Goal: Information Seeking & Learning: Learn about a topic

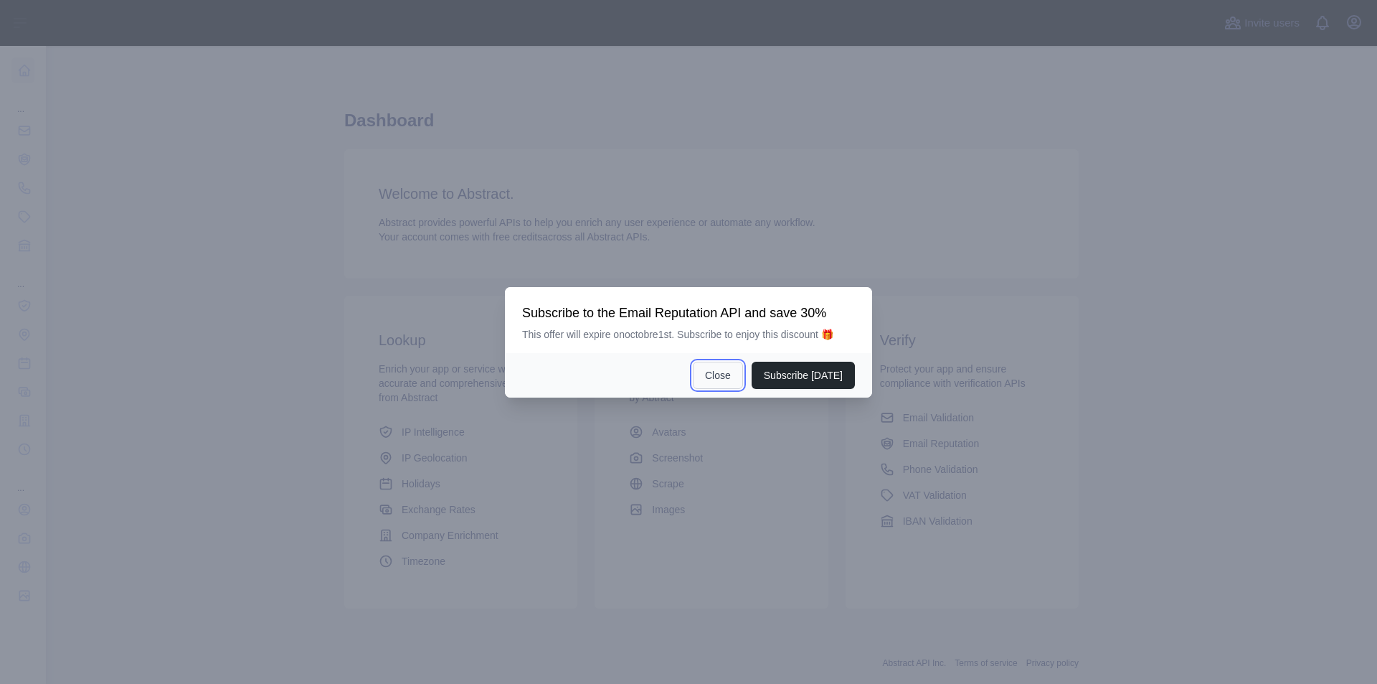
click at [743, 378] on button "Close" at bounding box center [718, 375] width 50 height 27
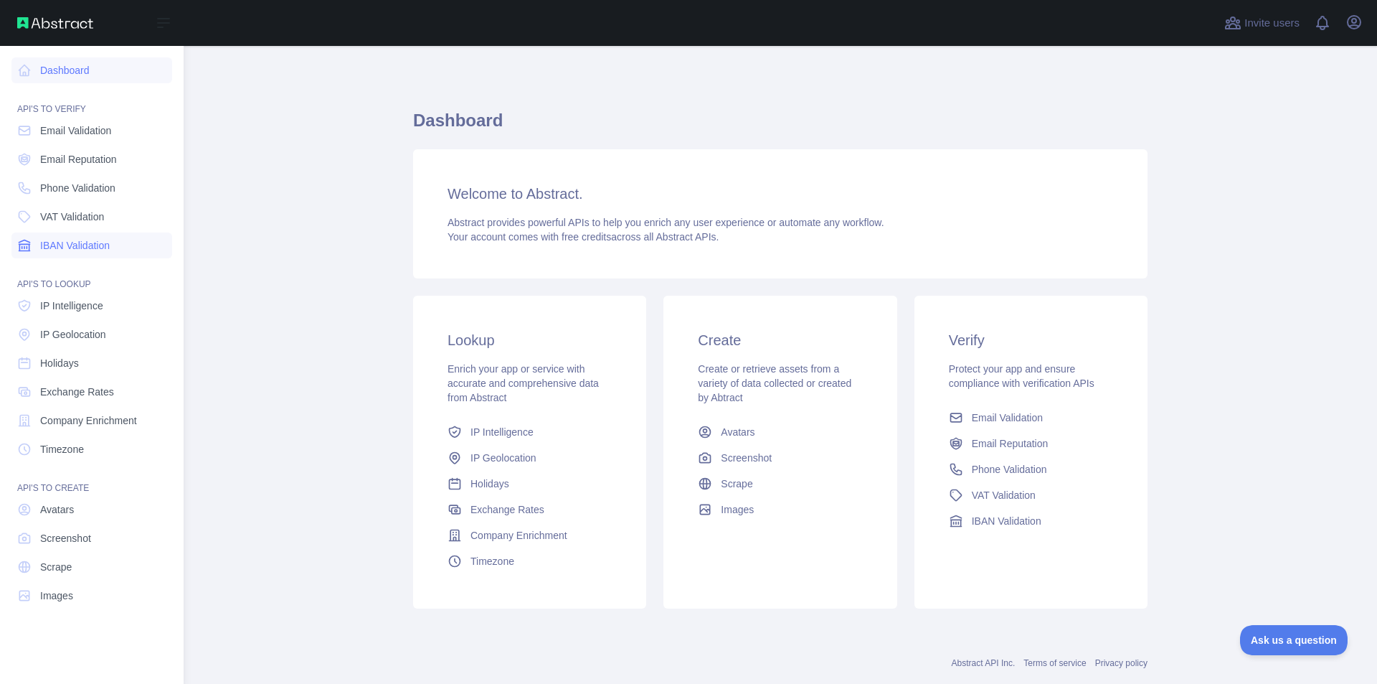
click at [87, 244] on span "IBAN Validation" at bounding box center [75, 245] width 70 height 14
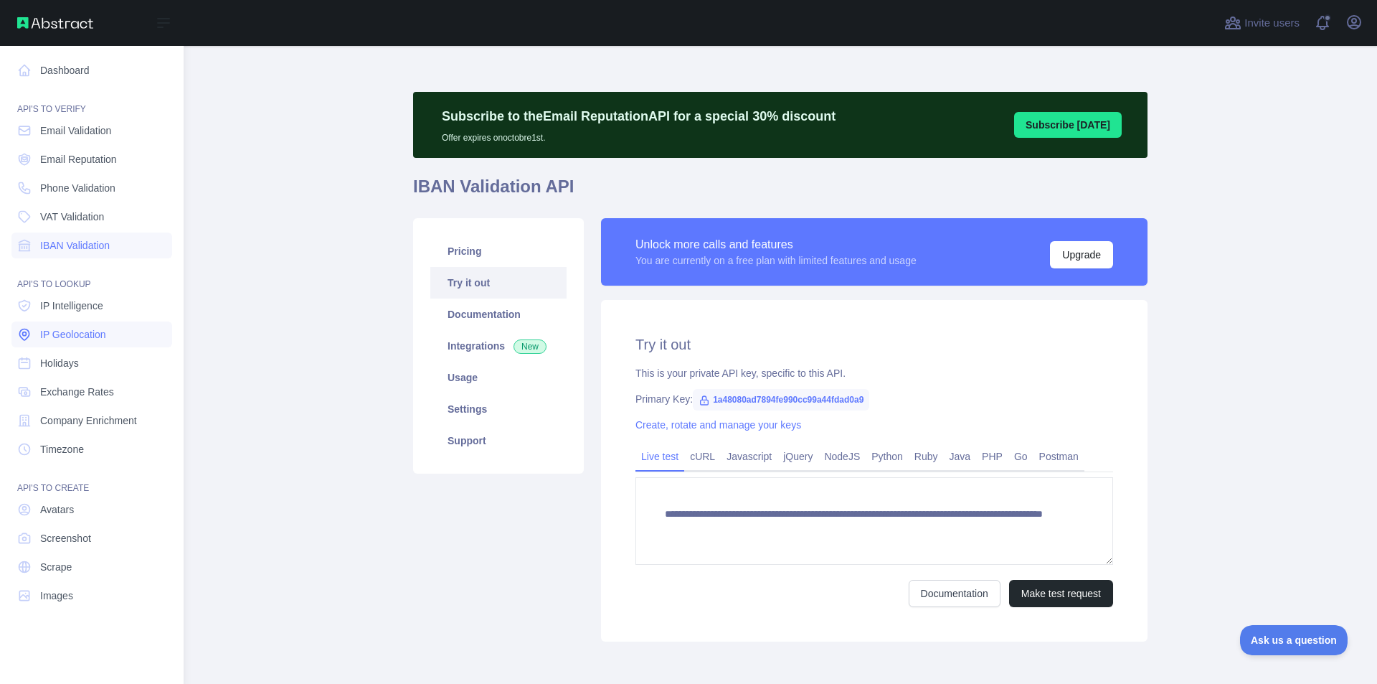
click at [70, 344] on link "IP Geolocation" at bounding box center [91, 334] width 161 height 26
click at [73, 324] on link "IP Geolocation" at bounding box center [91, 334] width 161 height 26
click at [103, 217] on span "VAT Validation" at bounding box center [72, 216] width 64 height 14
click at [89, 189] on span "Phone Validation" at bounding box center [77, 188] width 75 height 14
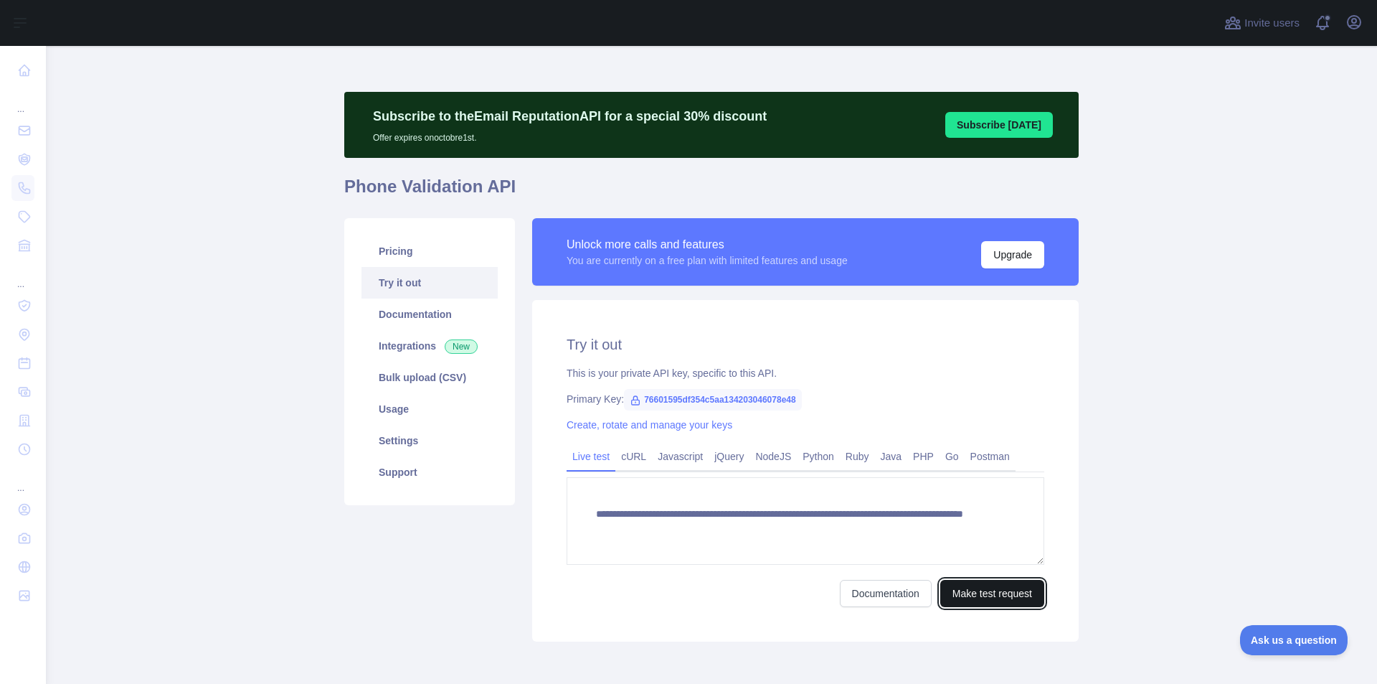
click at [973, 593] on button "Make test request" at bounding box center [993, 593] width 104 height 27
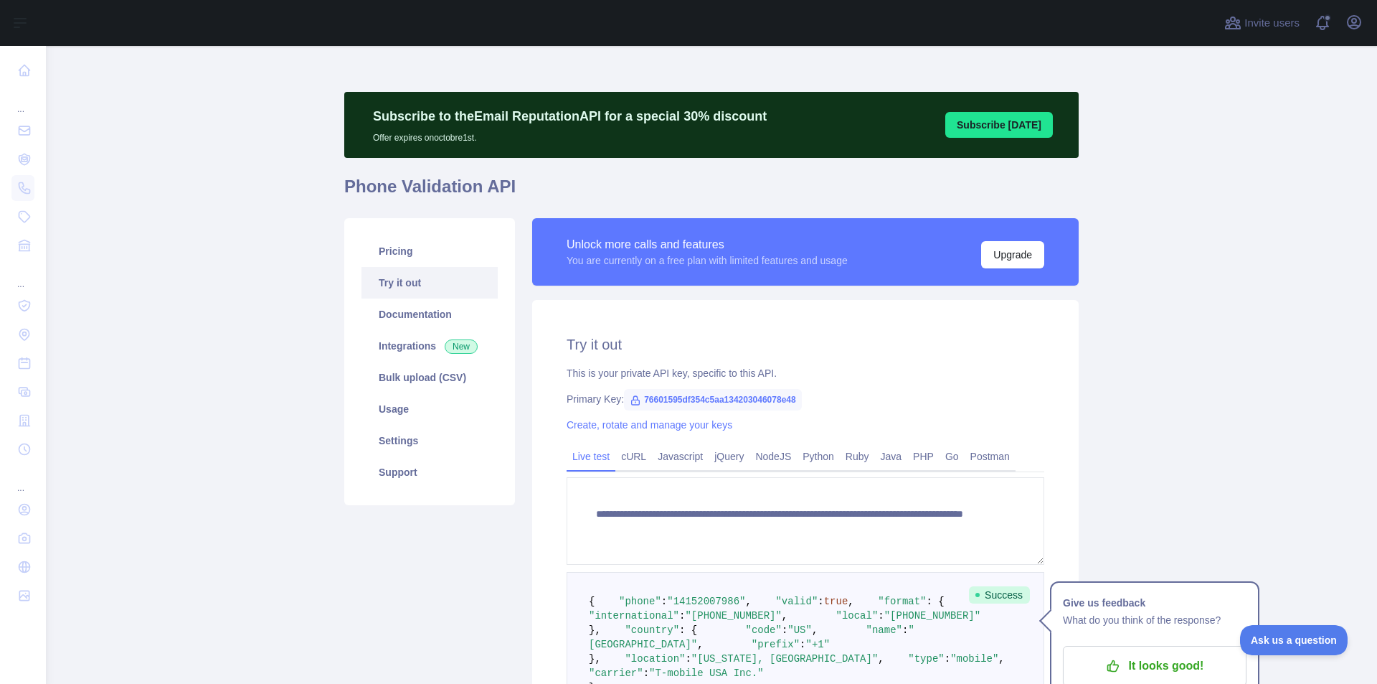
scroll to position [215, 0]
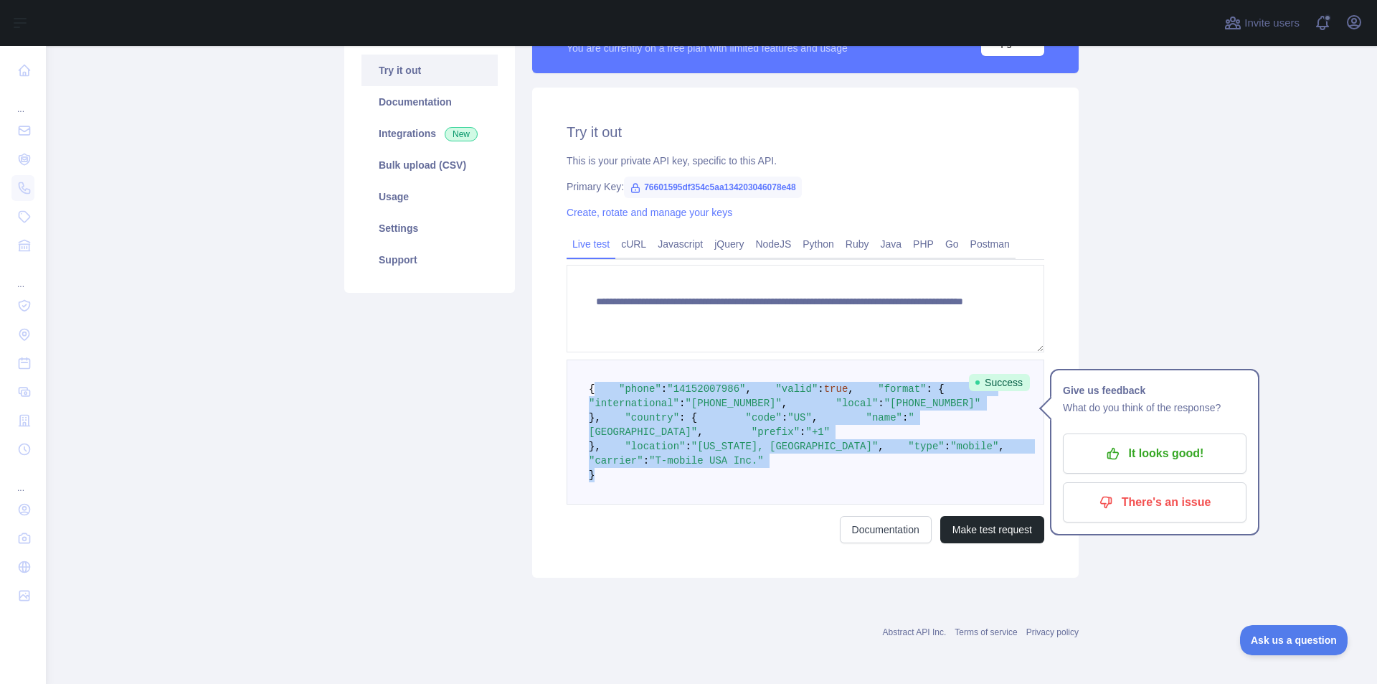
drag, startPoint x: 661, startPoint y: 605, endPoint x: 586, endPoint y: 395, distance: 223.3
click at [586, 395] on pre "{ "phone" : "[PHONE_NUMBER]" , "valid" : true , "format" : { "international" : …" at bounding box center [806, 431] width 478 height 145
click at [582, 395] on pre "{ "phone" : "[PHONE_NUMBER]" , "valid" : true , "format" : { "international" : …" at bounding box center [806, 431] width 478 height 145
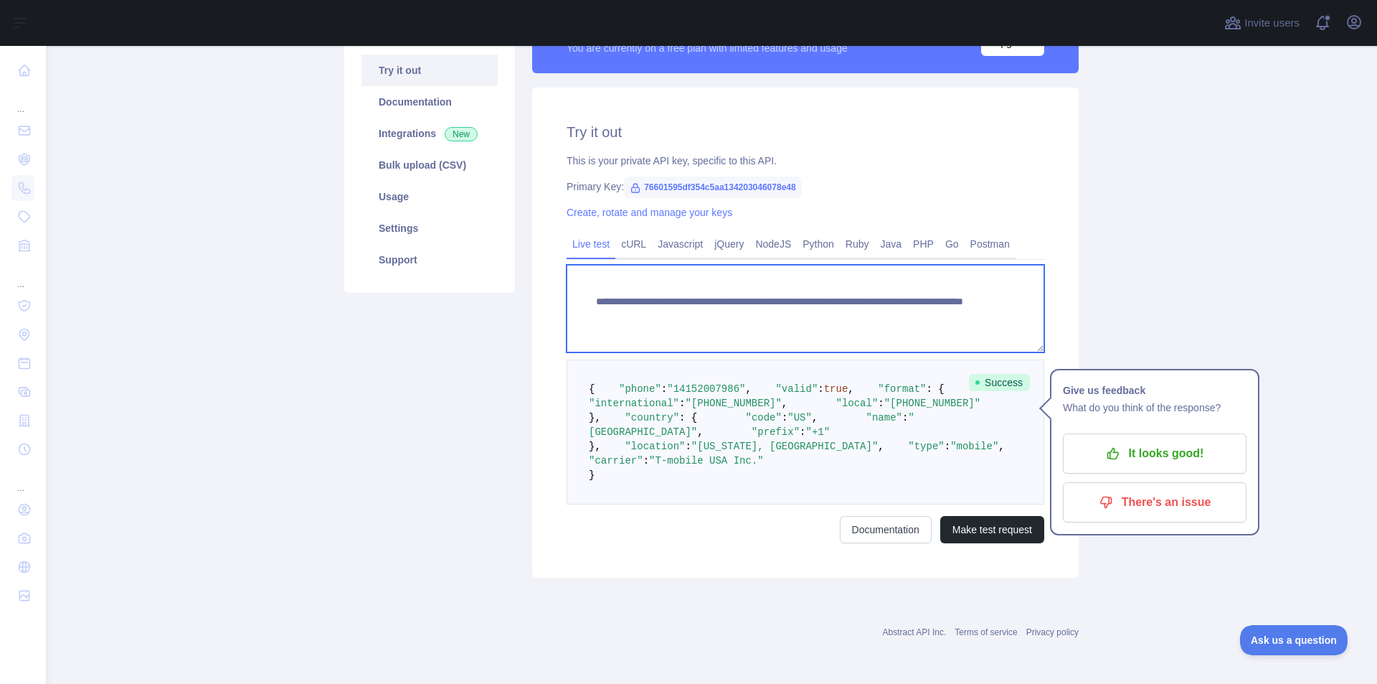
drag, startPoint x: 588, startPoint y: 305, endPoint x: 948, endPoint y: 323, distance: 359.9
click at [948, 323] on textarea "**********" at bounding box center [806, 309] width 478 height 88
click at [941, 317] on textarea "**********" at bounding box center [806, 309] width 478 height 88
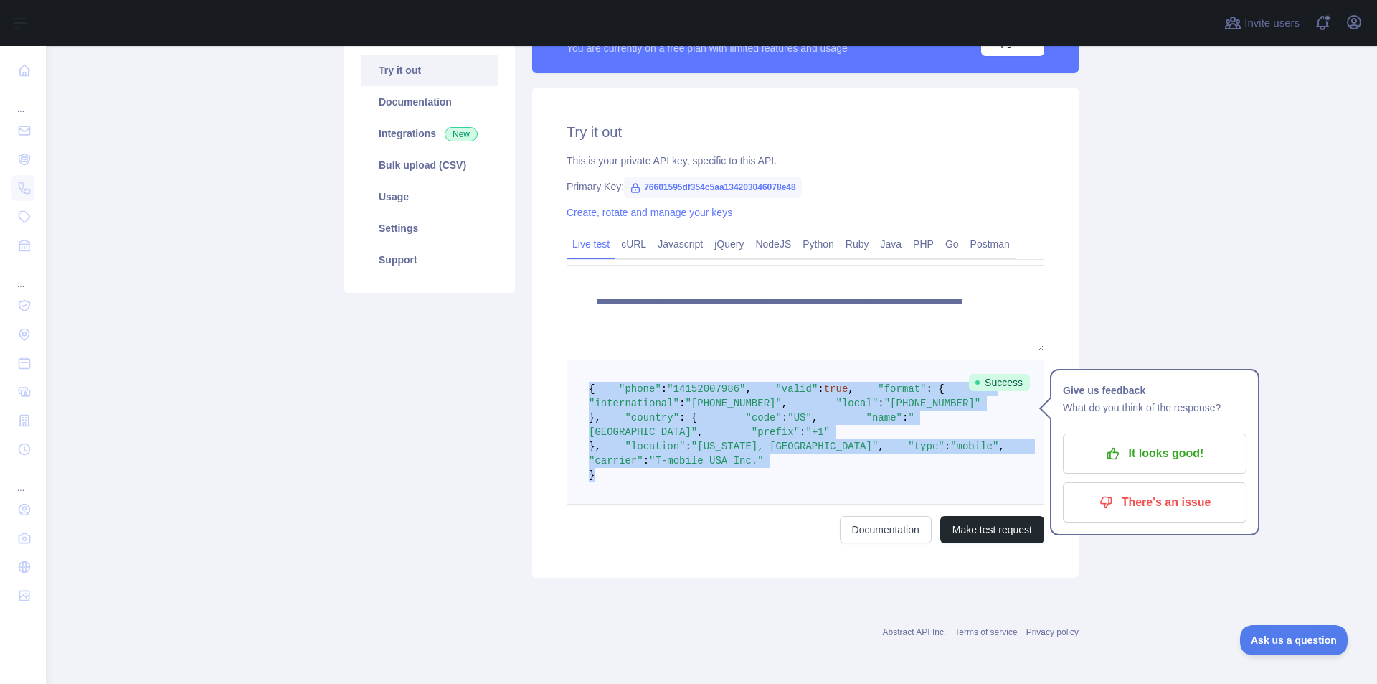
drag, startPoint x: 621, startPoint y: 621, endPoint x: 555, endPoint y: 379, distance: 251.3
click at [555, 379] on div "**********" at bounding box center [805, 333] width 547 height 490
copy code "{ "phone" : "[PHONE_NUMBER]" , "valid" : true , "format" : { "international" : …"
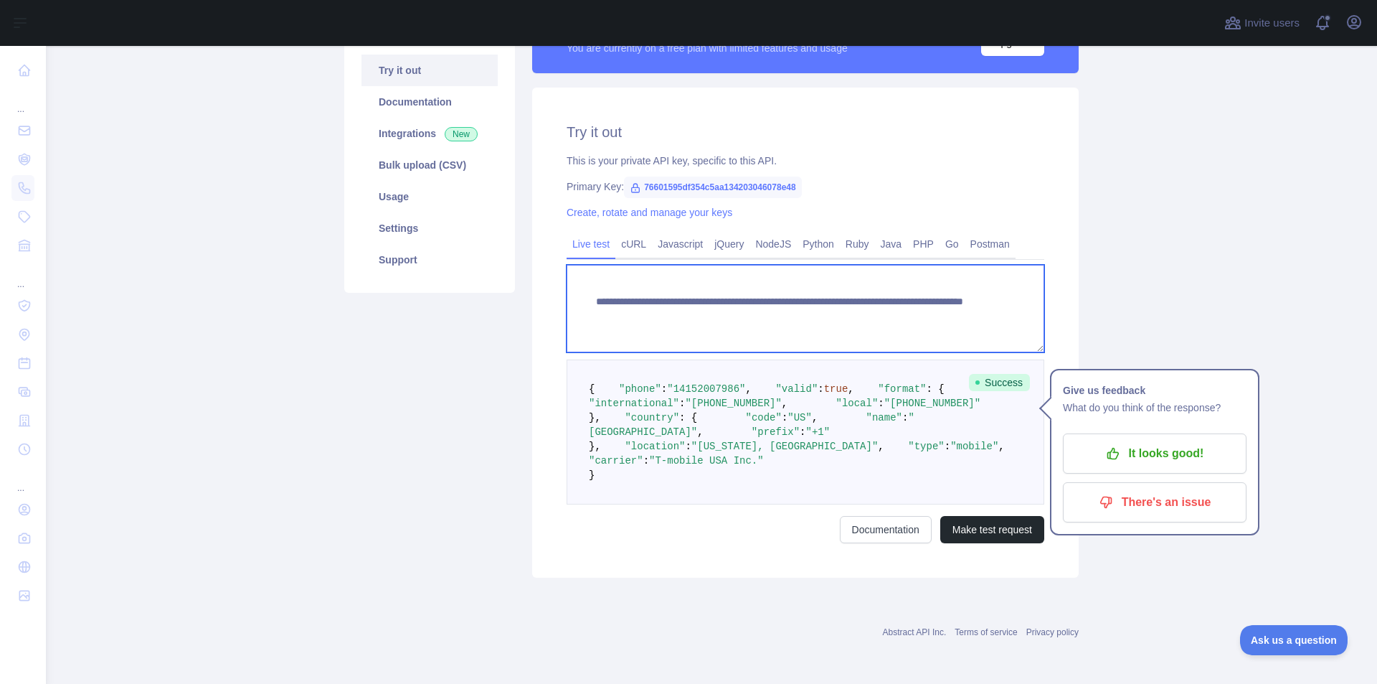
click at [650, 310] on textarea "**********" at bounding box center [806, 309] width 478 height 88
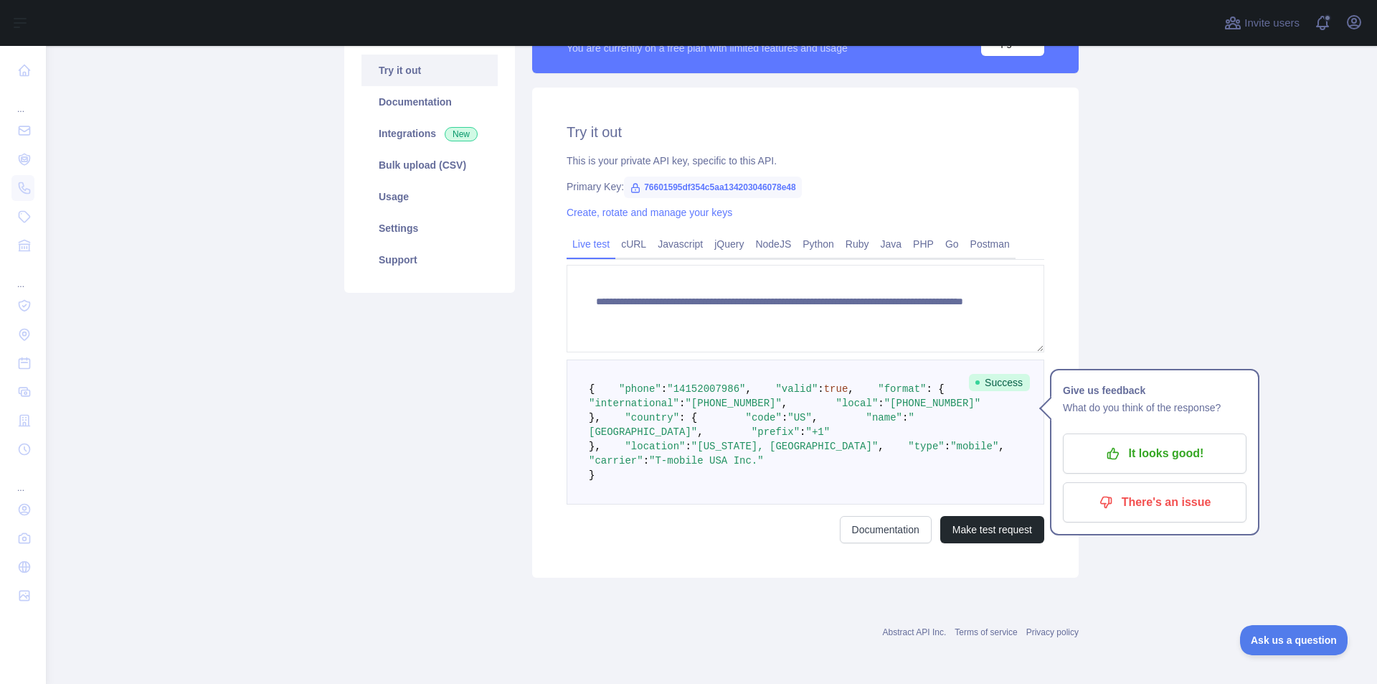
click at [852, 194] on div "**********" at bounding box center [805, 333] width 547 height 490
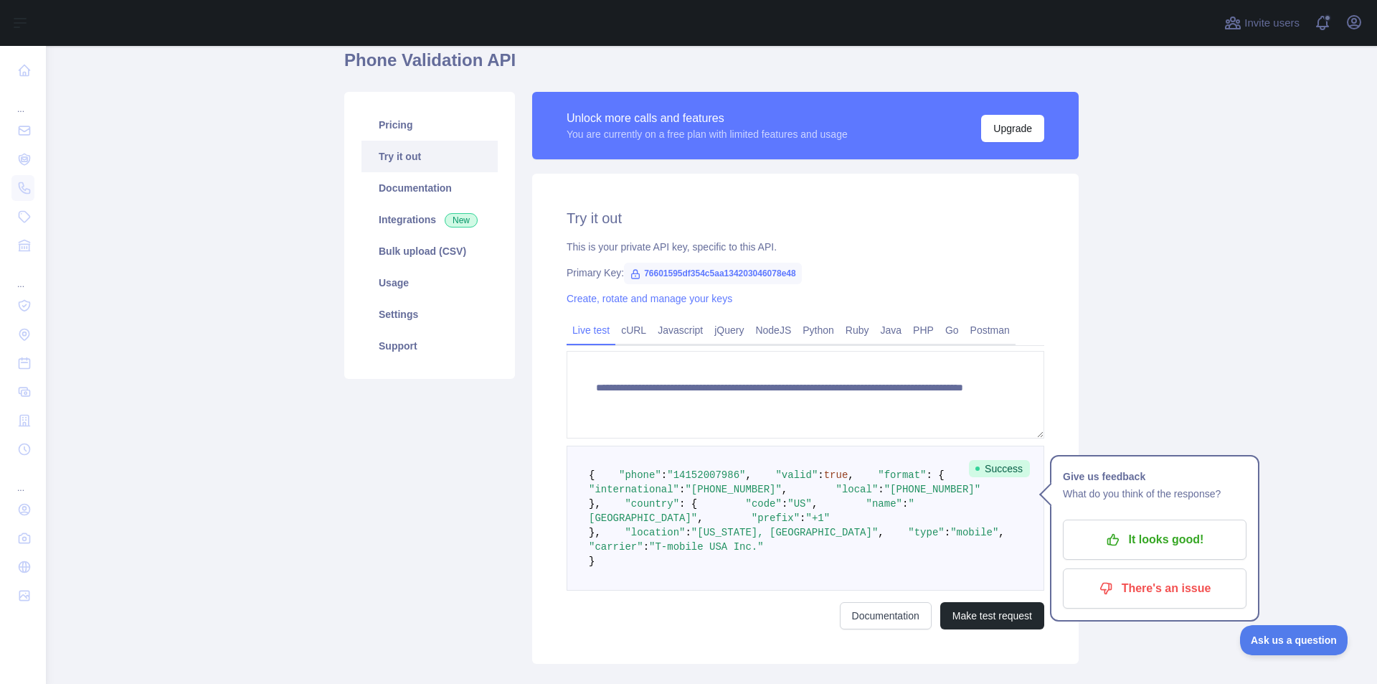
scroll to position [0, 0]
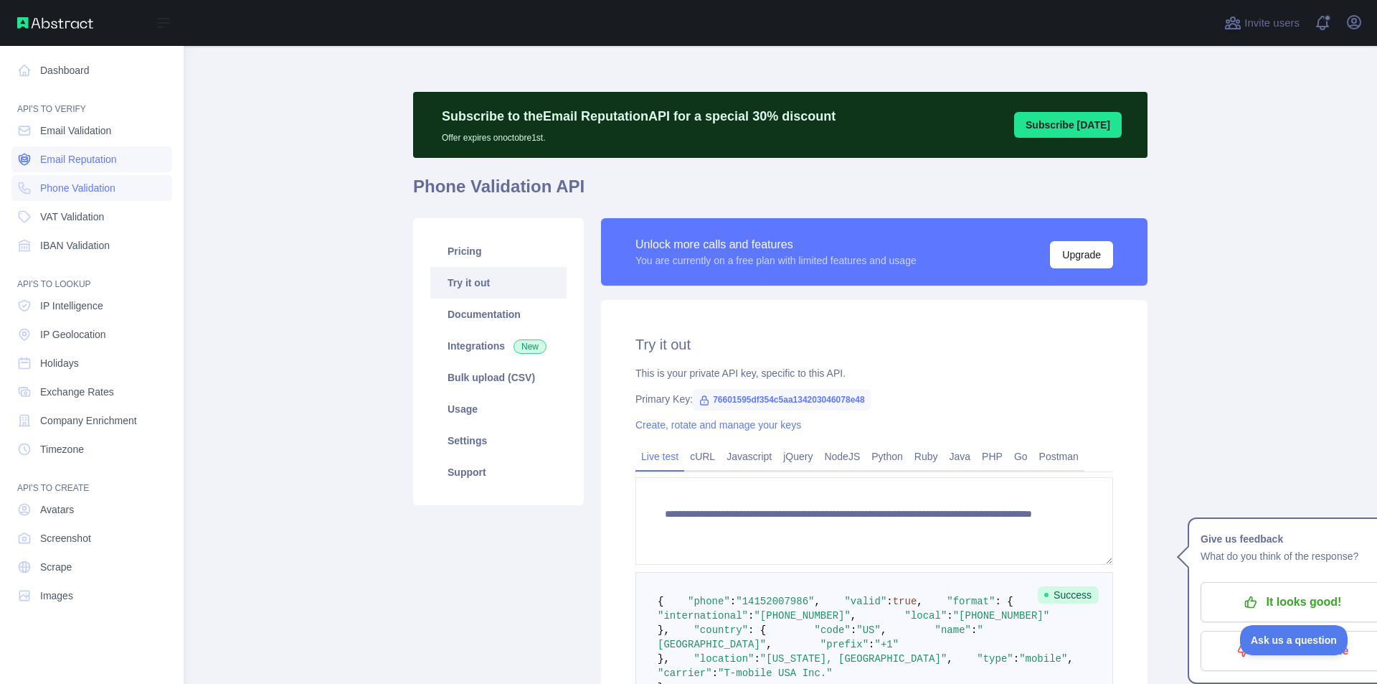
click at [110, 166] on span "Email Reputation" at bounding box center [78, 159] width 77 height 14
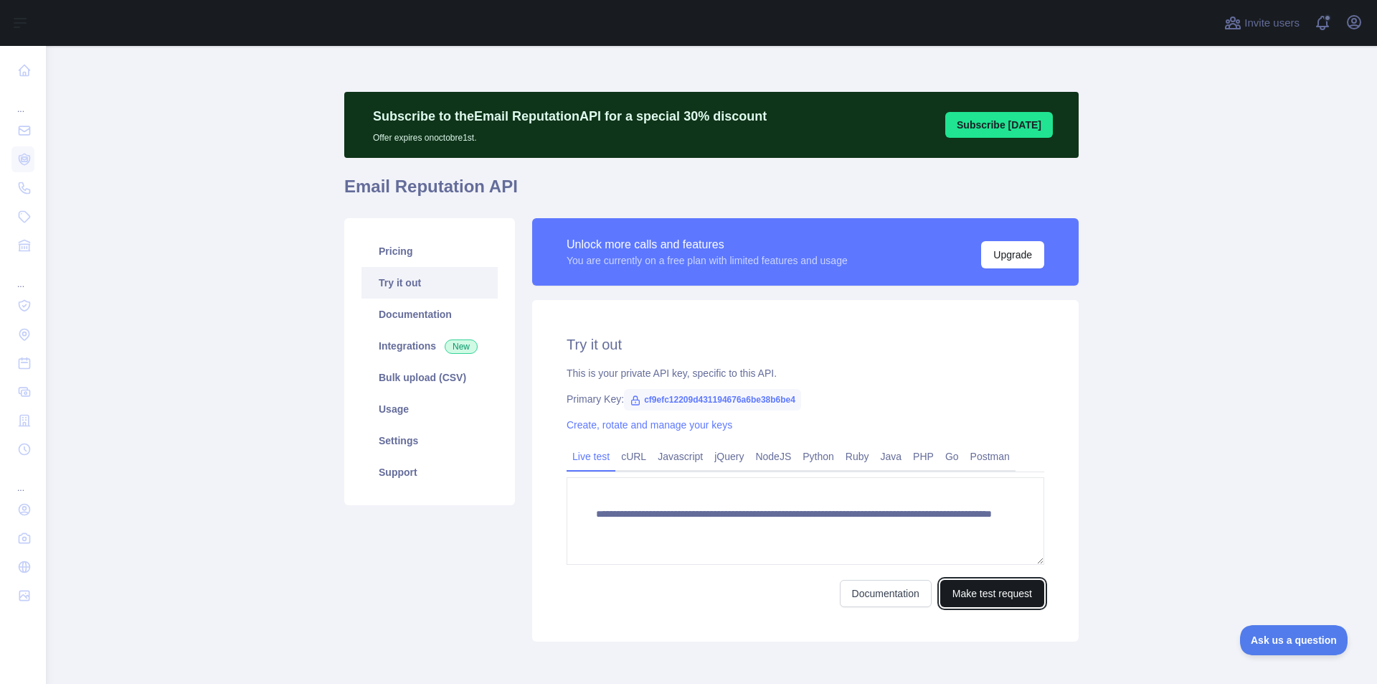
click at [947, 588] on button "Make test request" at bounding box center [993, 593] width 104 height 27
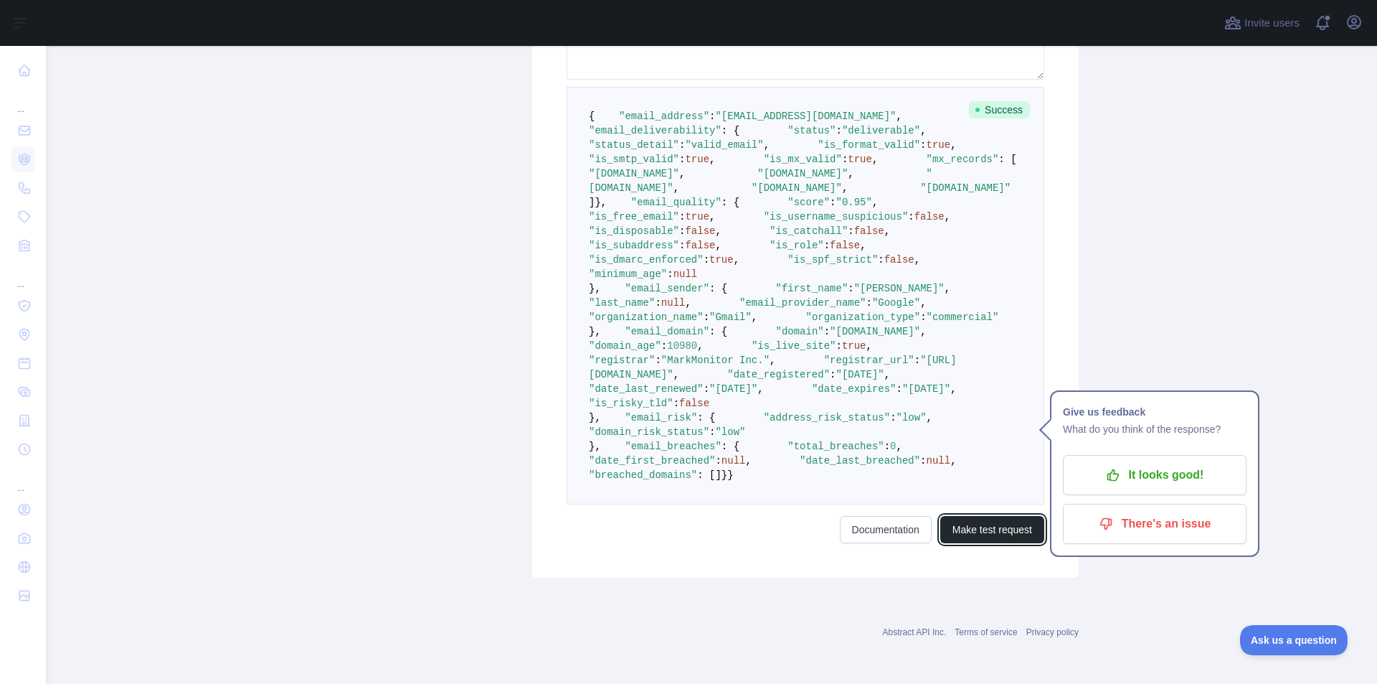
scroll to position [557, 0]
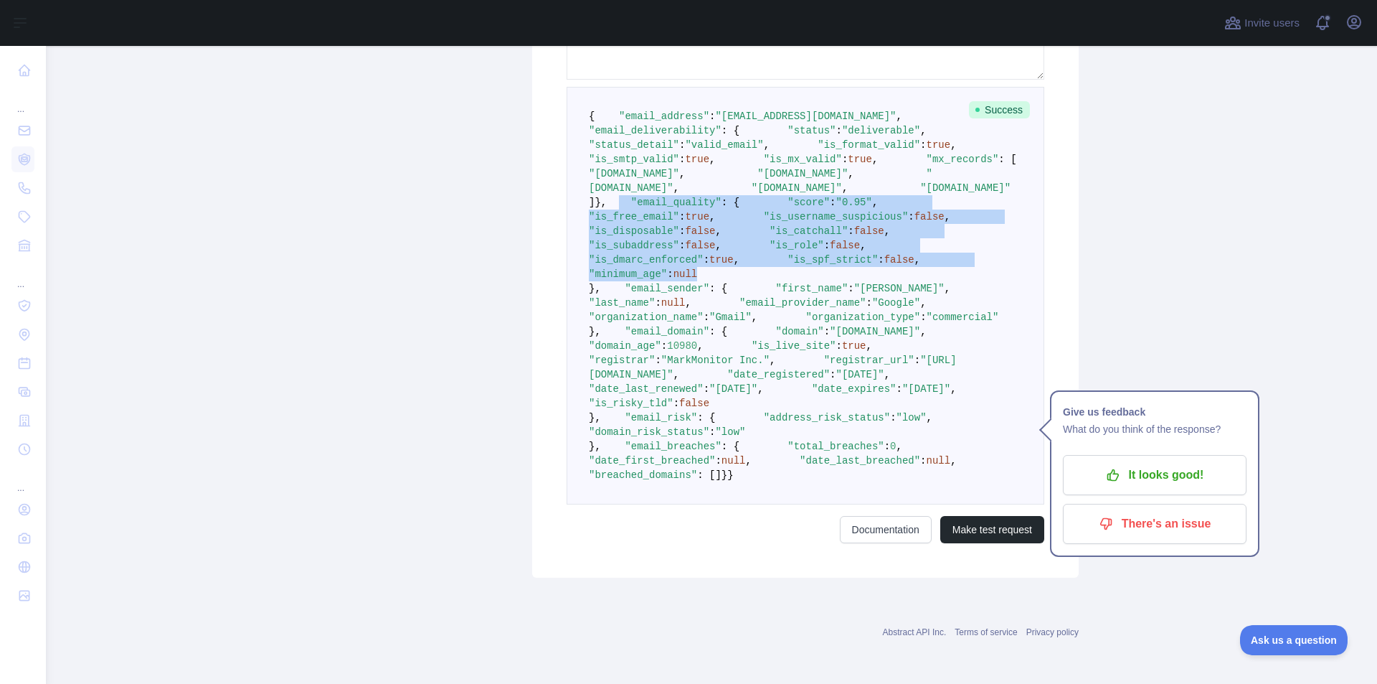
drag, startPoint x: 593, startPoint y: 268, endPoint x: 826, endPoint y: 415, distance: 275.1
click at [826, 415] on pre "{ "email_address" : "[EMAIL_ADDRESS][DOMAIN_NAME]" , "email_deliverability" : {…" at bounding box center [806, 296] width 478 height 418
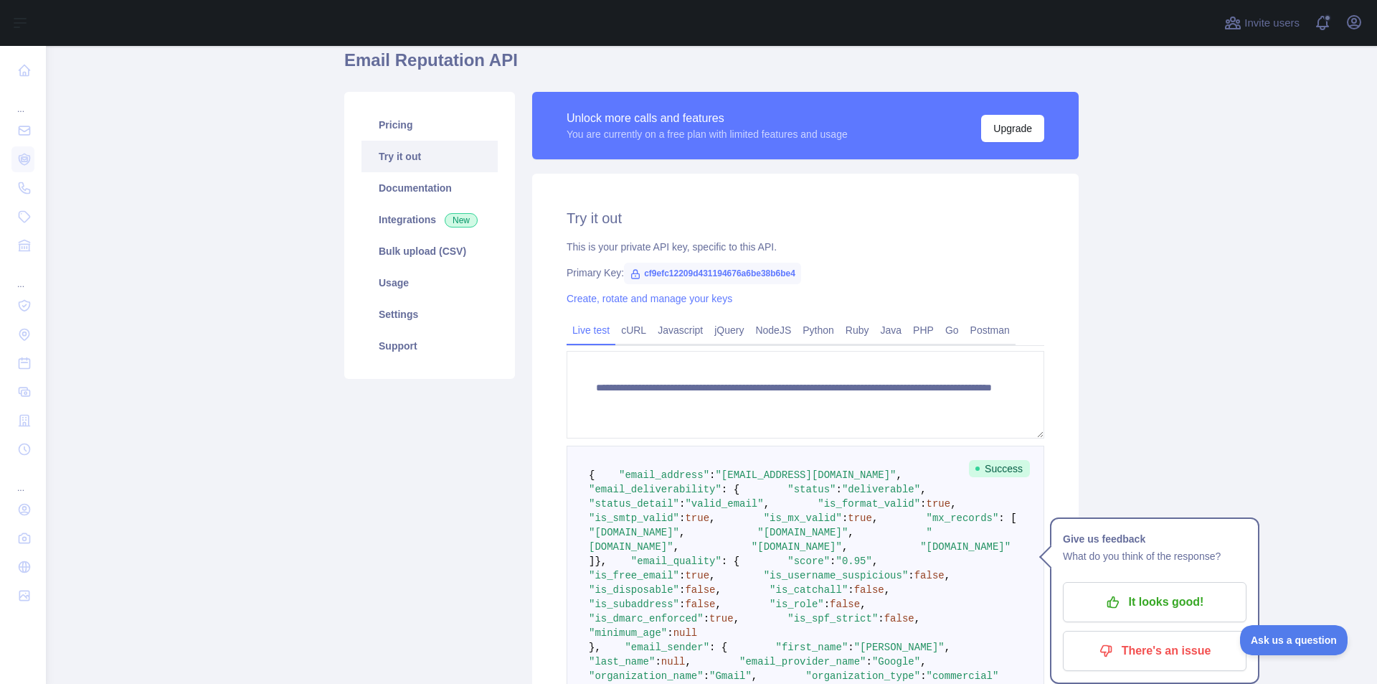
scroll to position [270, 0]
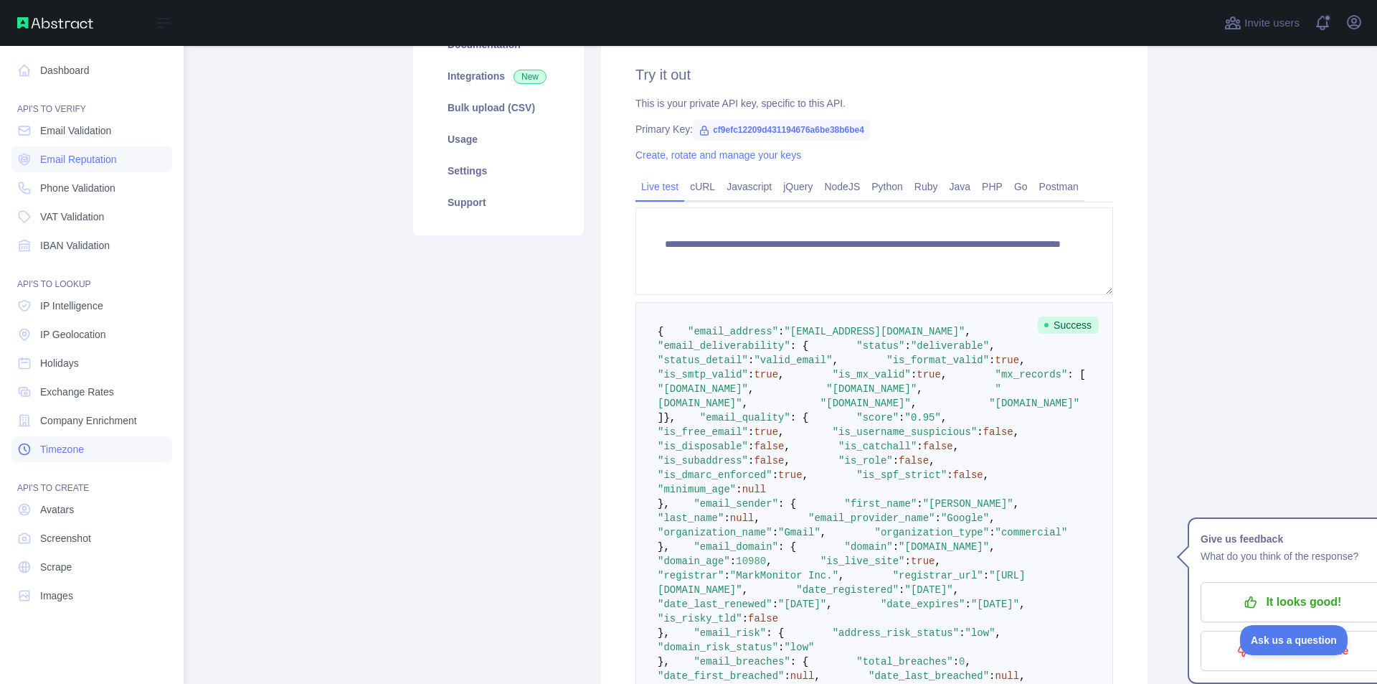
click at [102, 454] on link "Timezone" at bounding box center [91, 449] width 161 height 26
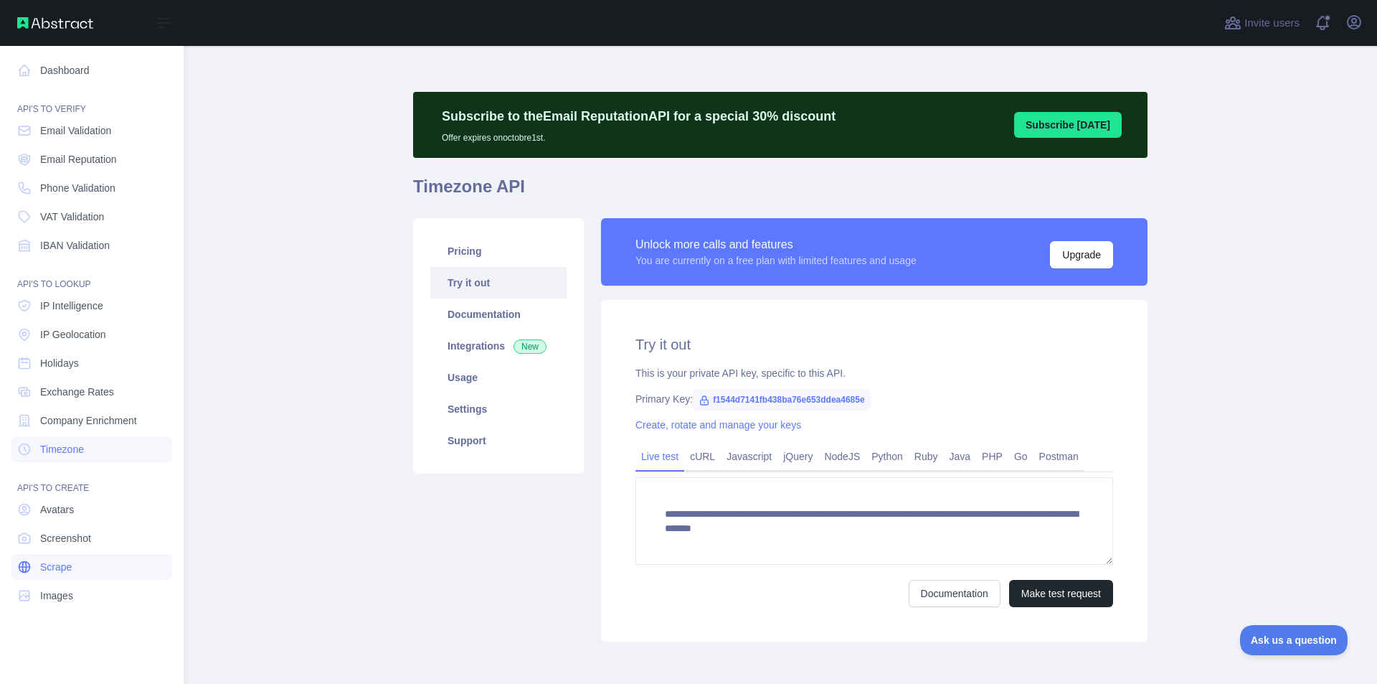
click at [111, 562] on link "Scrape" at bounding box center [91, 567] width 161 height 26
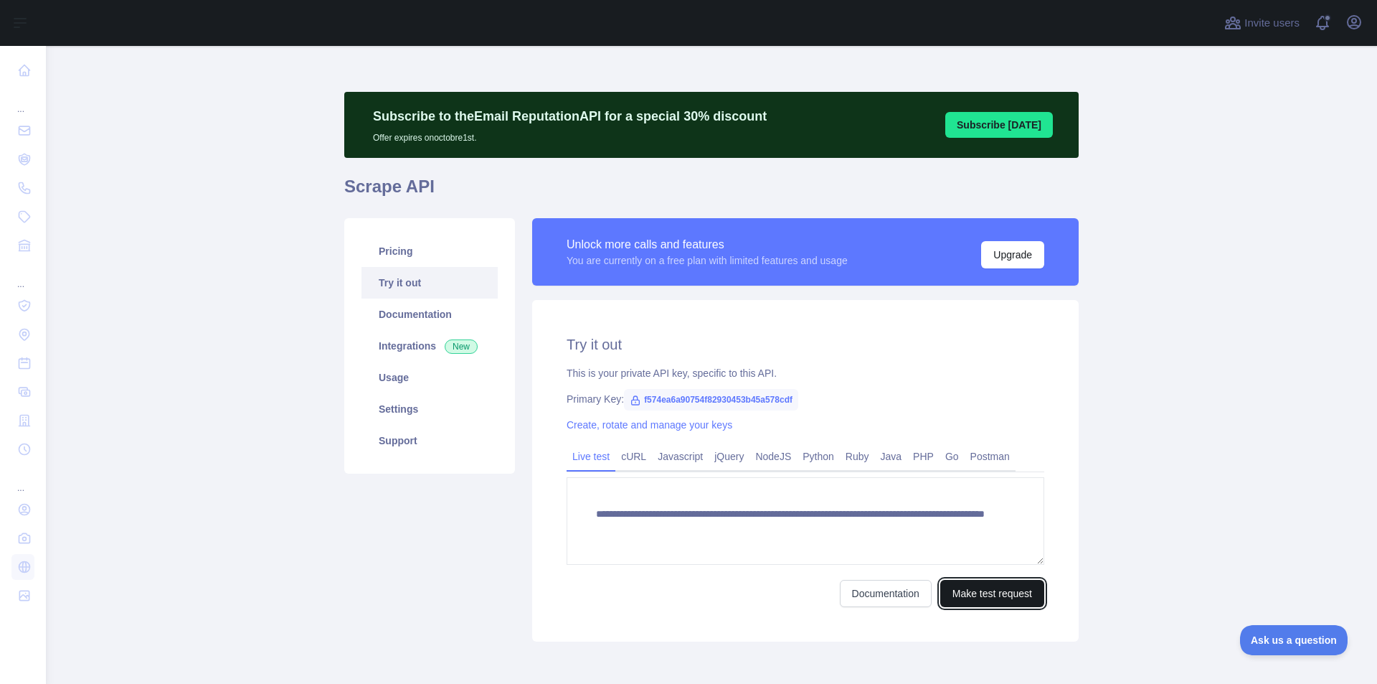
click at [993, 586] on button "Make test request" at bounding box center [993, 593] width 104 height 27
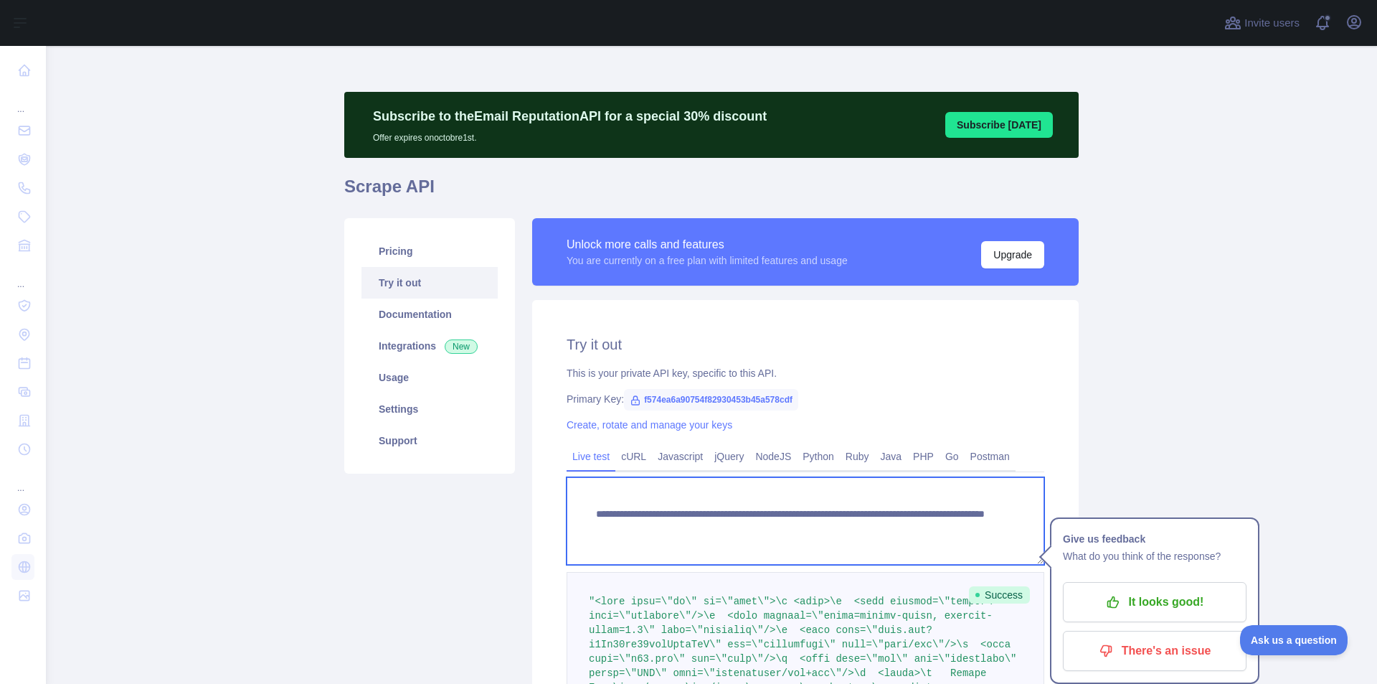
click at [887, 524] on textarea "**********" at bounding box center [806, 521] width 478 height 88
drag, startPoint x: 932, startPoint y: 532, endPoint x: 887, endPoint y: 533, distance: 44.5
click at [887, 533] on textarea "**********" at bounding box center [806, 521] width 478 height 88
type textarea "**********"
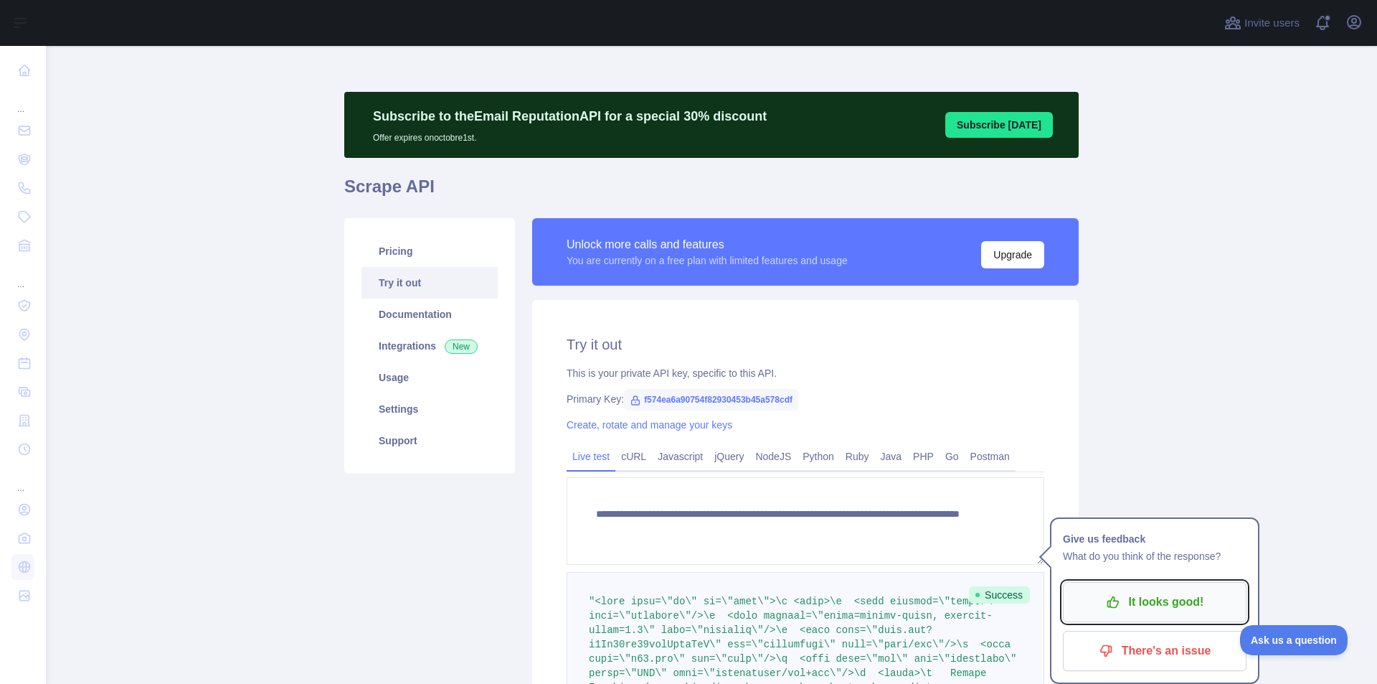
click at [1181, 603] on p "It looks good!" at bounding box center [1155, 602] width 162 height 24
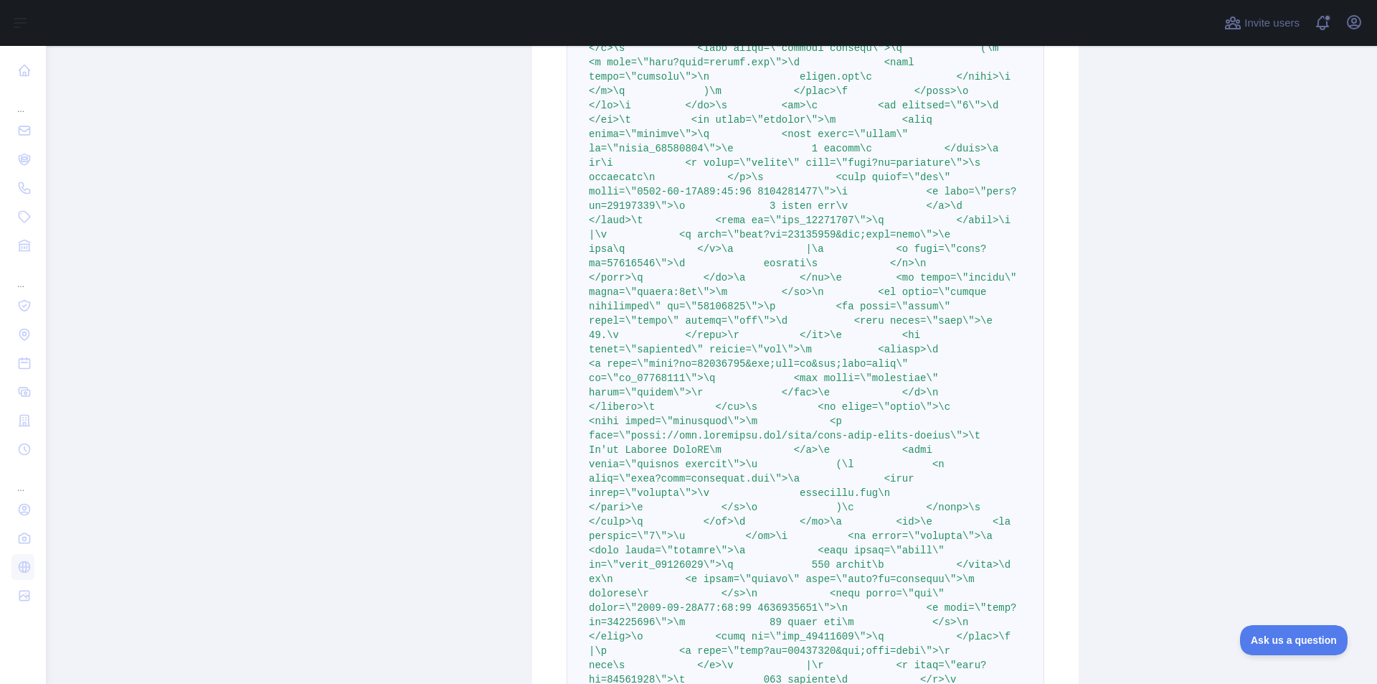
scroll to position [11989, 0]
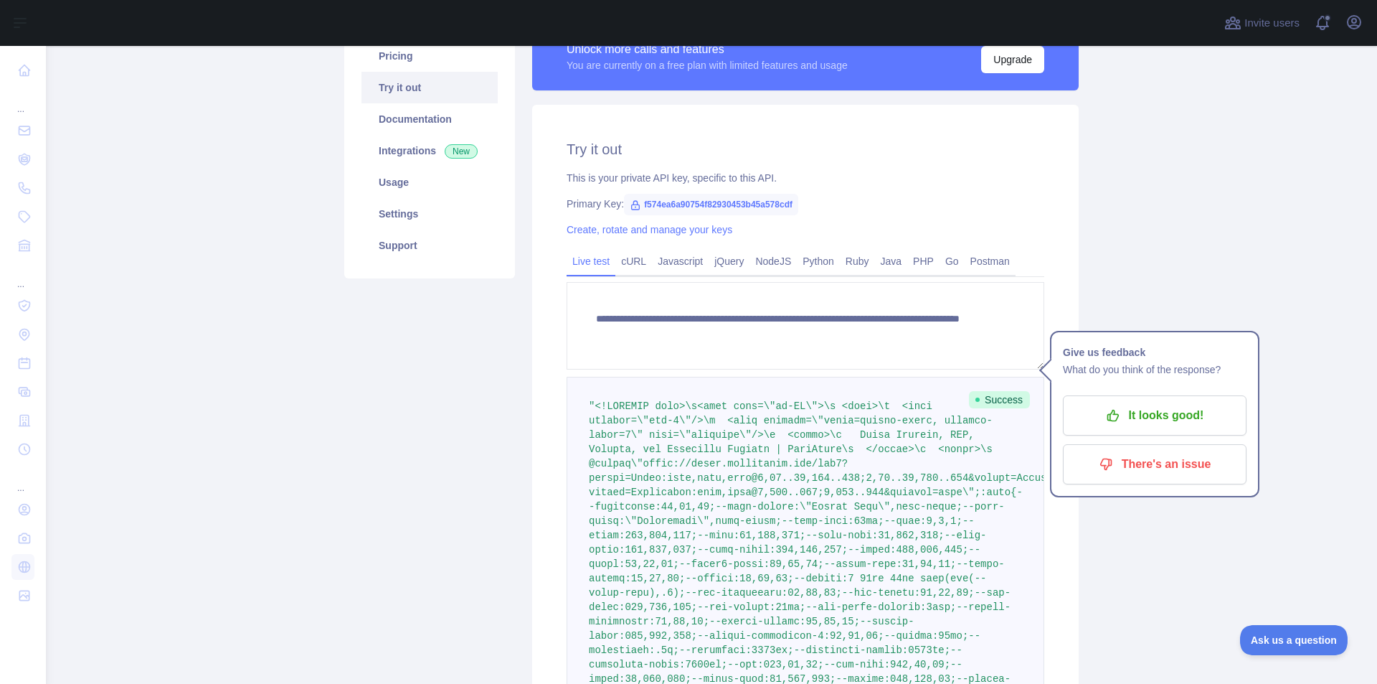
scroll to position [0, 0]
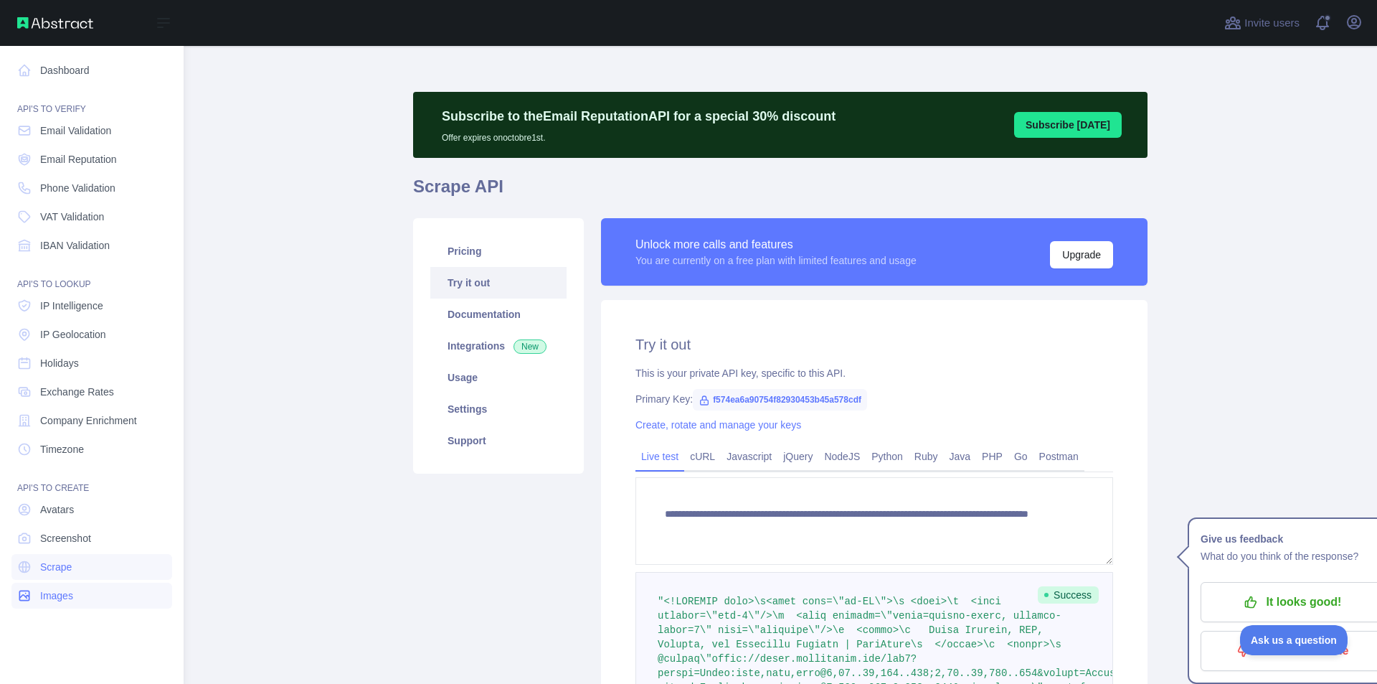
click at [43, 598] on span "Images" at bounding box center [56, 595] width 33 height 14
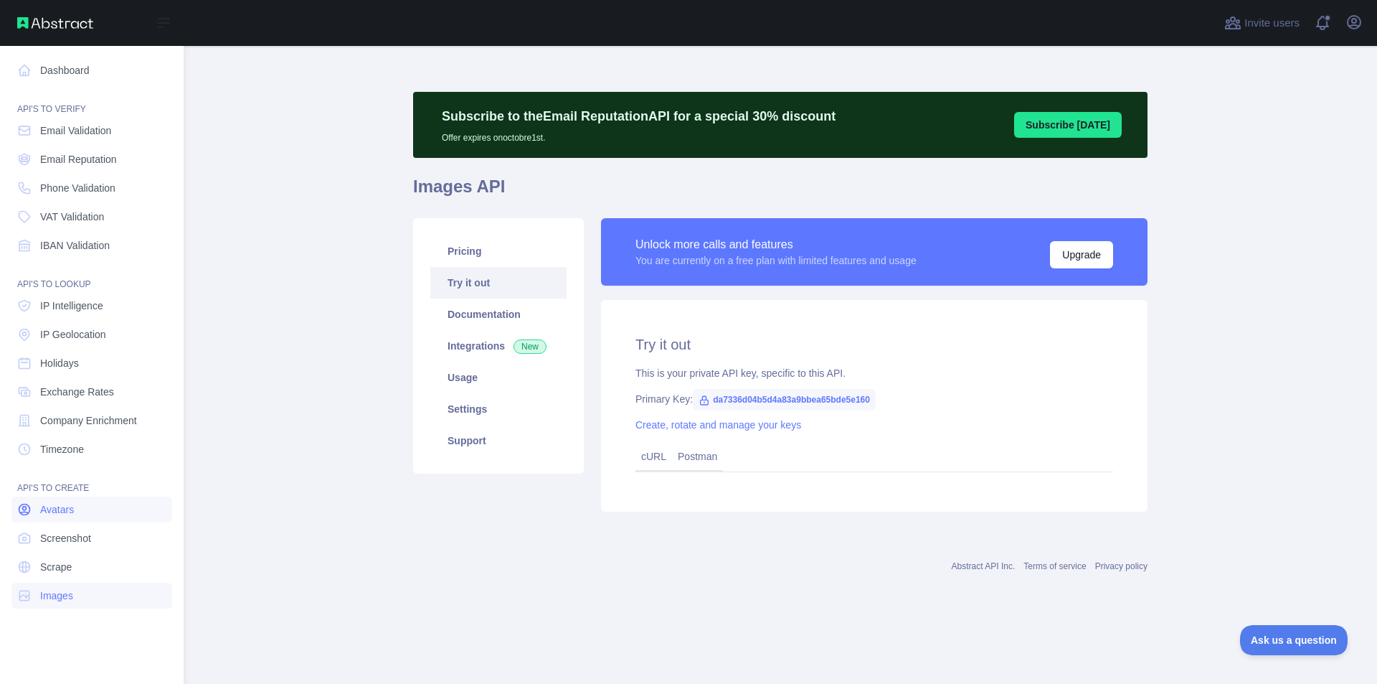
click at [43, 513] on span "Avatars" at bounding box center [57, 509] width 34 height 14
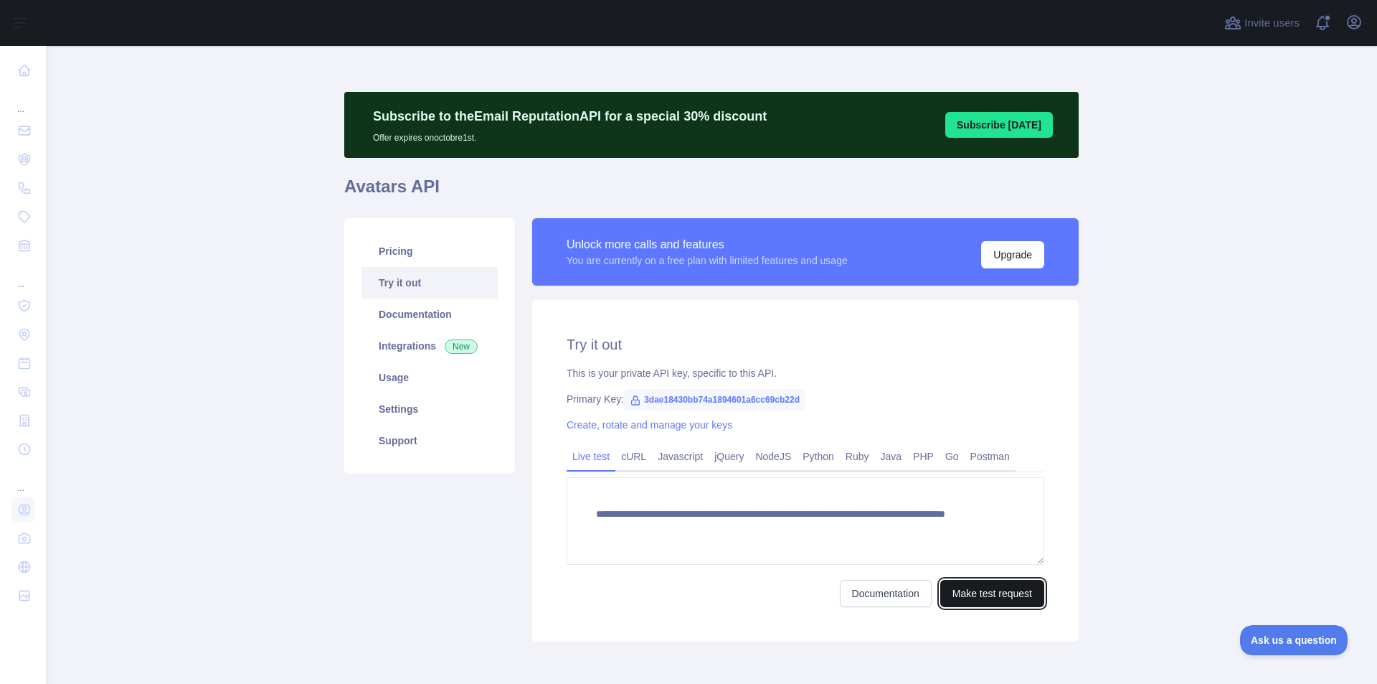
click at [1018, 597] on button "Make test request" at bounding box center [993, 593] width 104 height 27
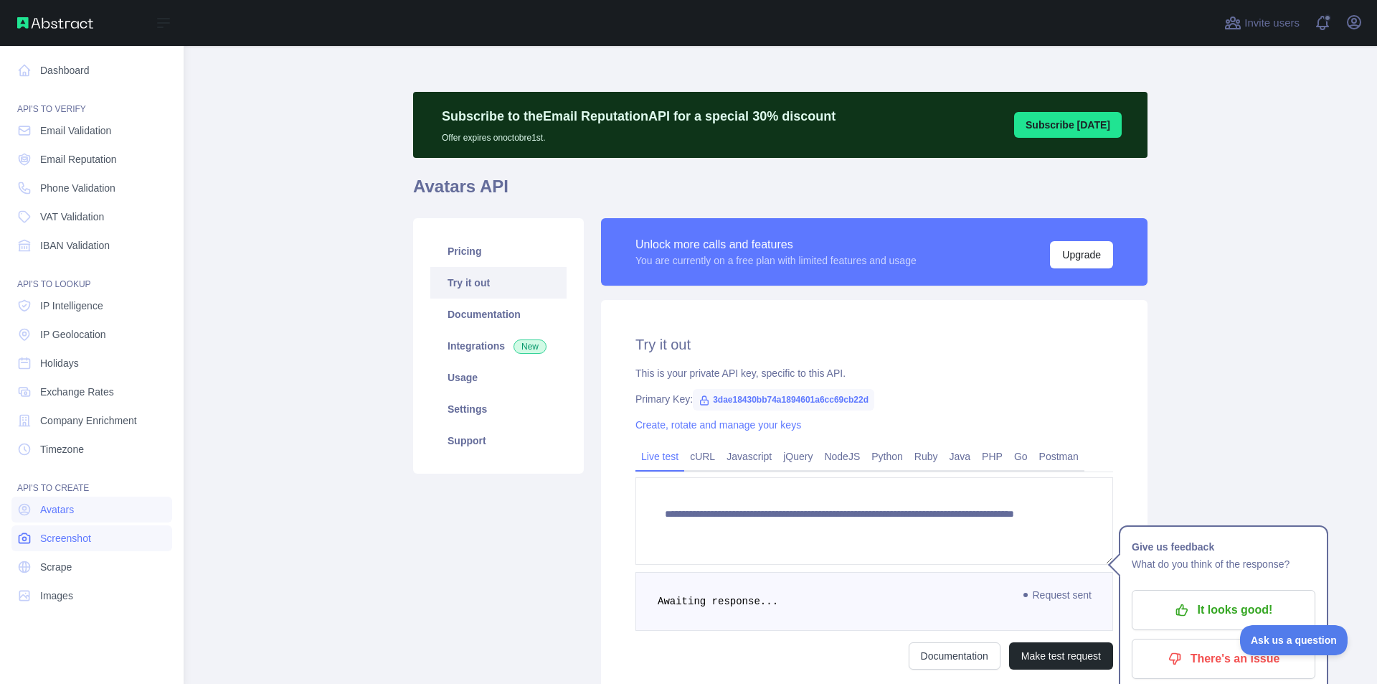
click at [50, 538] on span "Screenshot" at bounding box center [65, 538] width 51 height 14
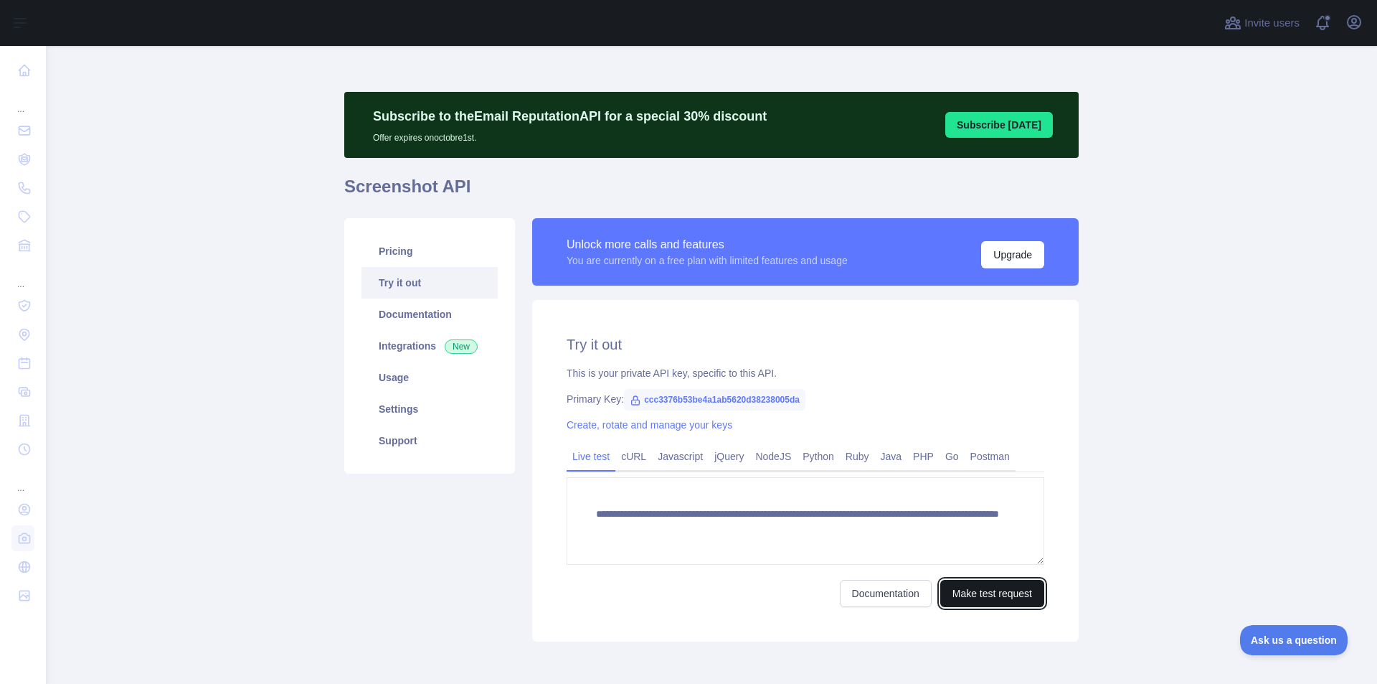
click at [976, 589] on button "Make test request" at bounding box center [993, 593] width 104 height 27
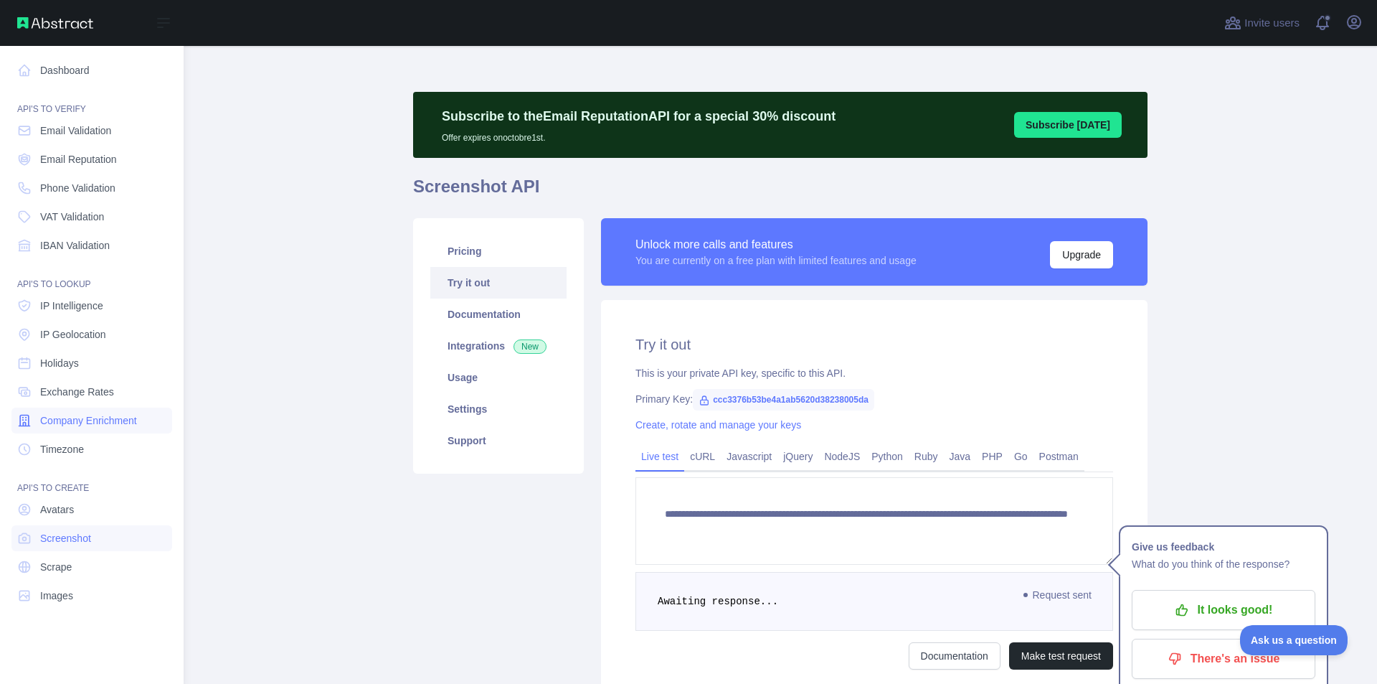
click at [73, 428] on link "Company Enrichment" at bounding box center [91, 420] width 161 height 26
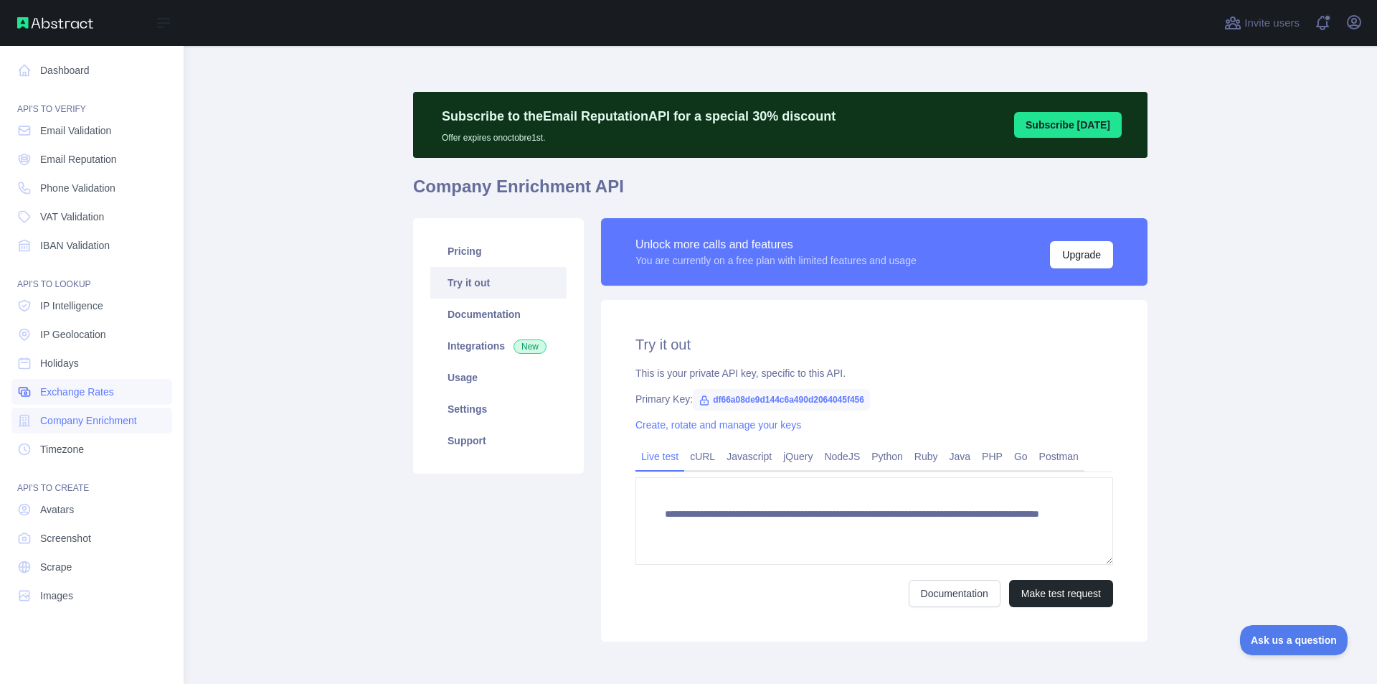
click at [85, 390] on span "Exchange Rates" at bounding box center [77, 392] width 74 height 14
click at [93, 363] on link "Holidays" at bounding box center [91, 363] width 161 height 26
click at [93, 344] on link "IP Geolocation" at bounding box center [91, 334] width 161 height 26
click at [90, 361] on link "Holidays" at bounding box center [91, 363] width 161 height 26
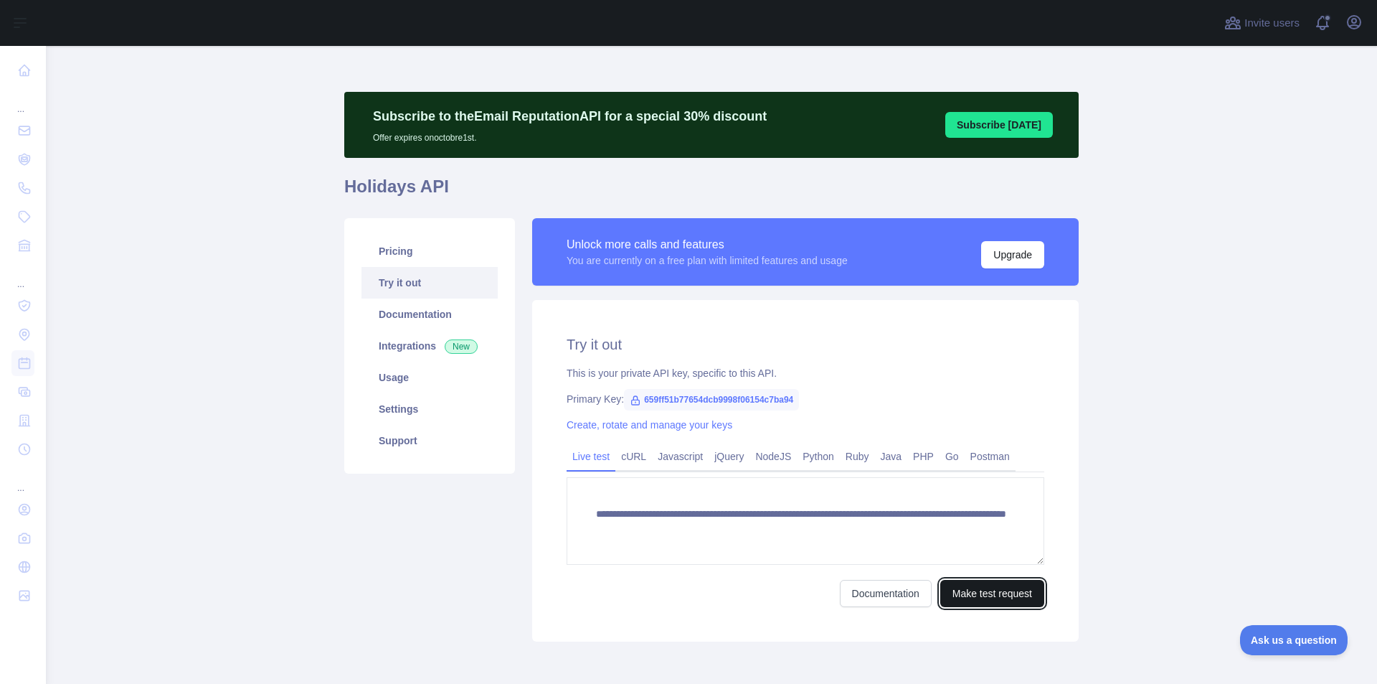
click at [999, 590] on button "Make test request" at bounding box center [993, 593] width 104 height 27
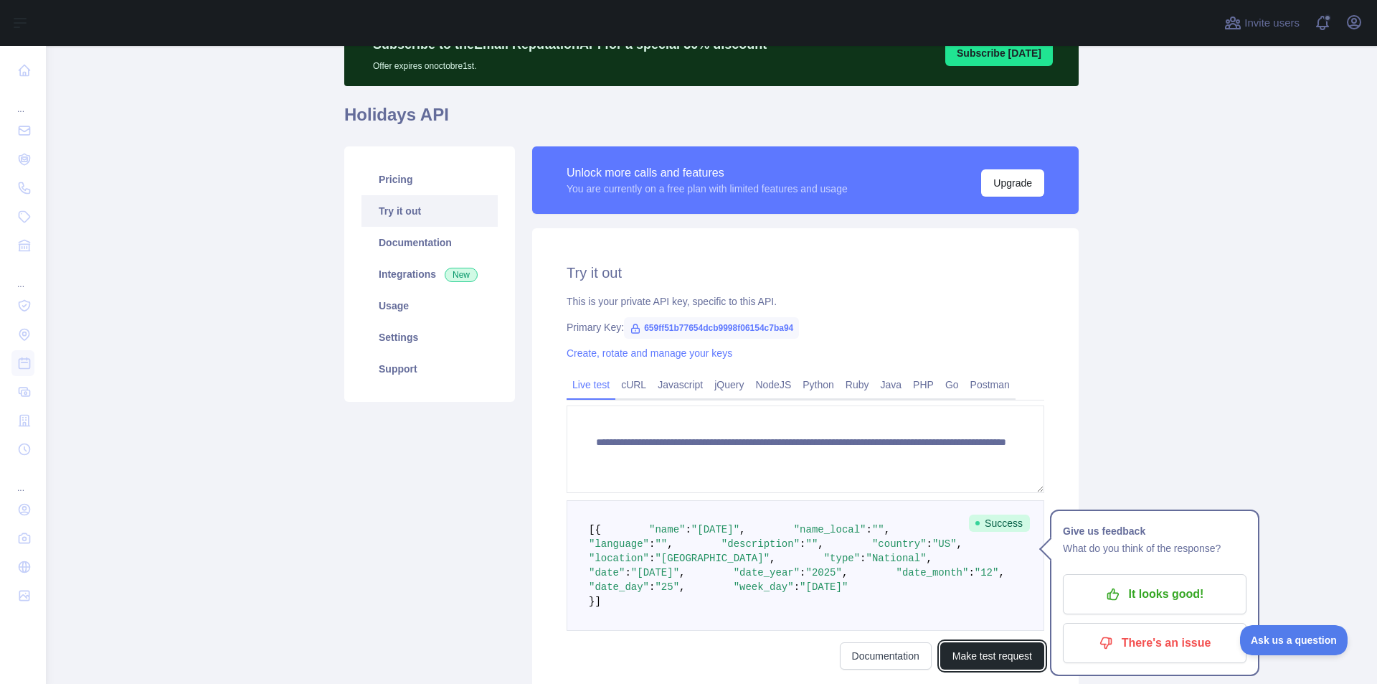
scroll to position [215, 0]
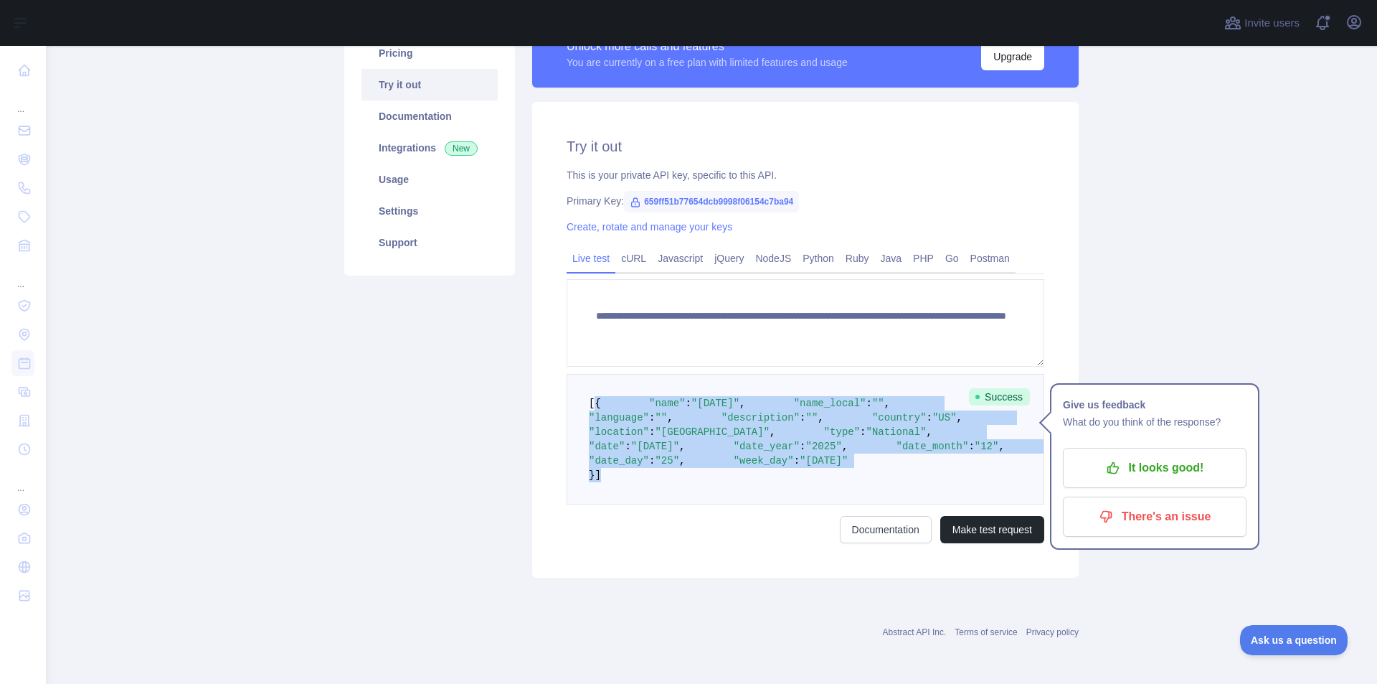
drag, startPoint x: 611, startPoint y: 387, endPoint x: 748, endPoint y: 598, distance: 250.9
click at [748, 504] on pre "[ { "name" : "[DATE]" , "name_local" : "" , "language" : "" , "description" : "…" at bounding box center [806, 439] width 478 height 131
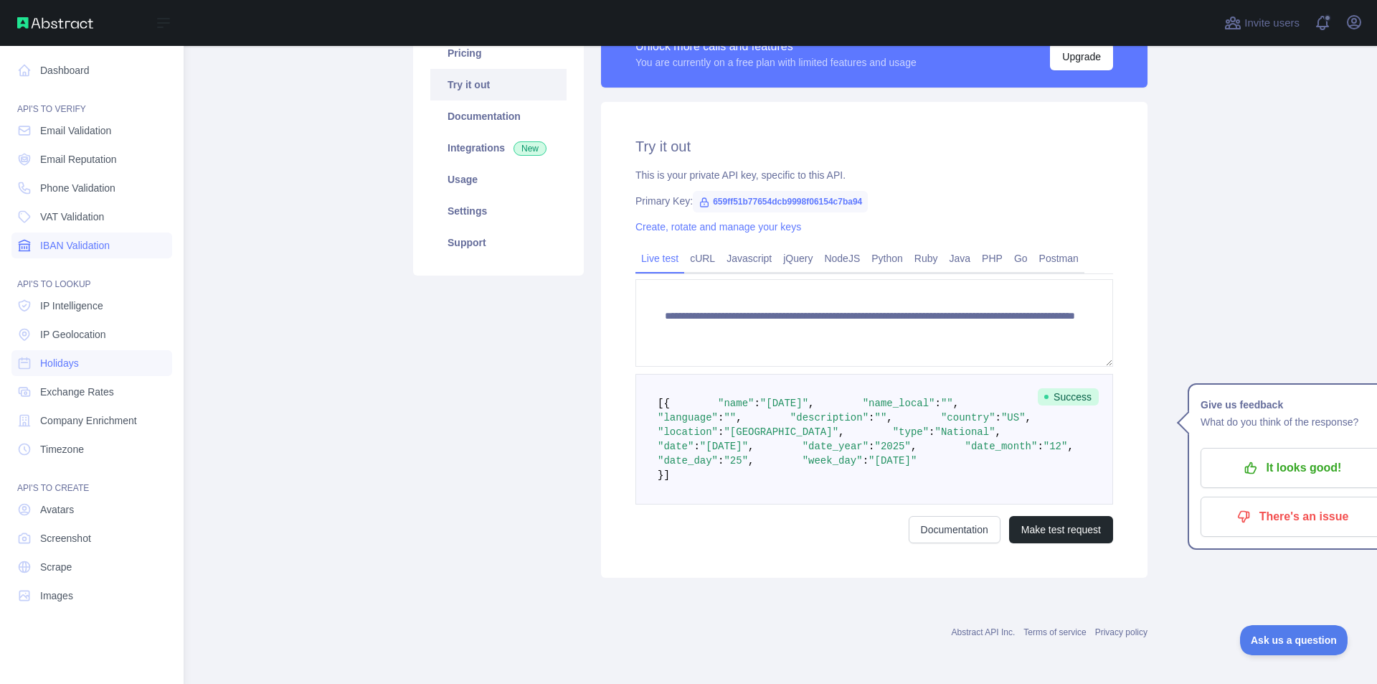
click at [83, 233] on link "IBAN Validation" at bounding box center [91, 245] width 161 height 26
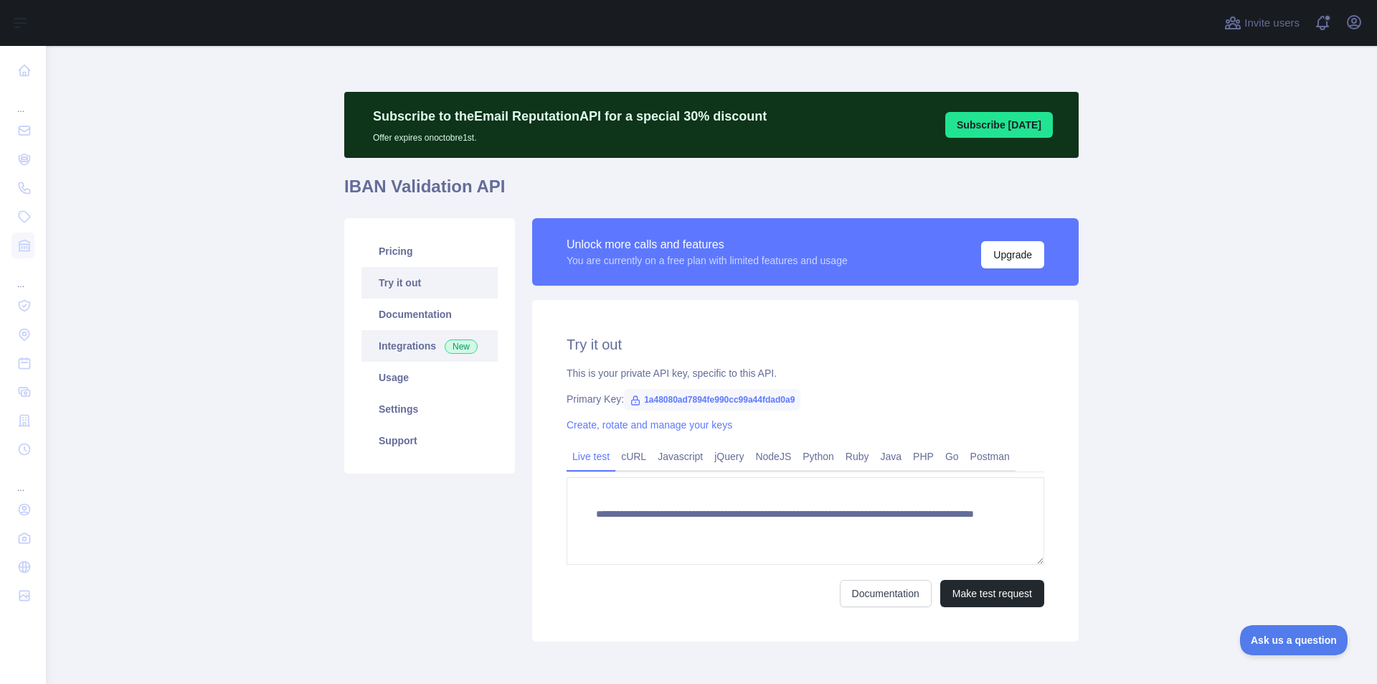
click at [417, 352] on link "Integrations New" at bounding box center [430, 346] width 136 height 32
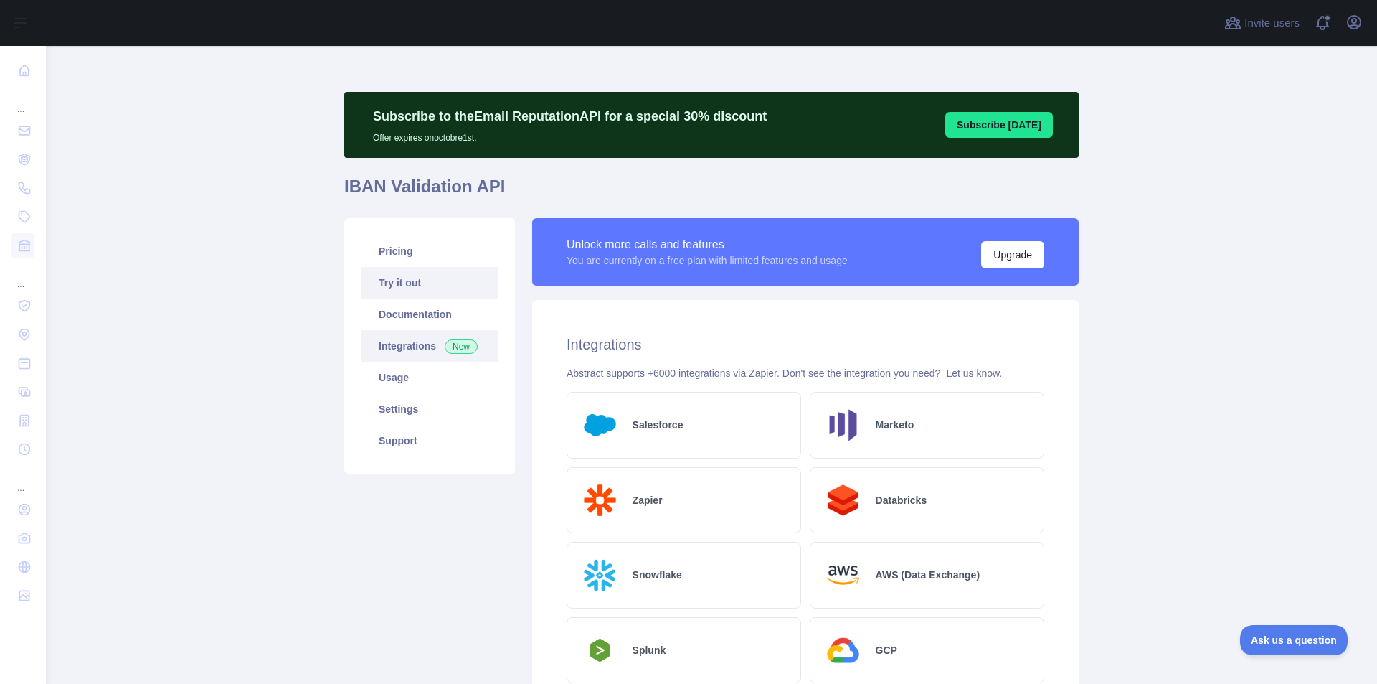
click at [411, 286] on link "Try it out" at bounding box center [430, 283] width 136 height 32
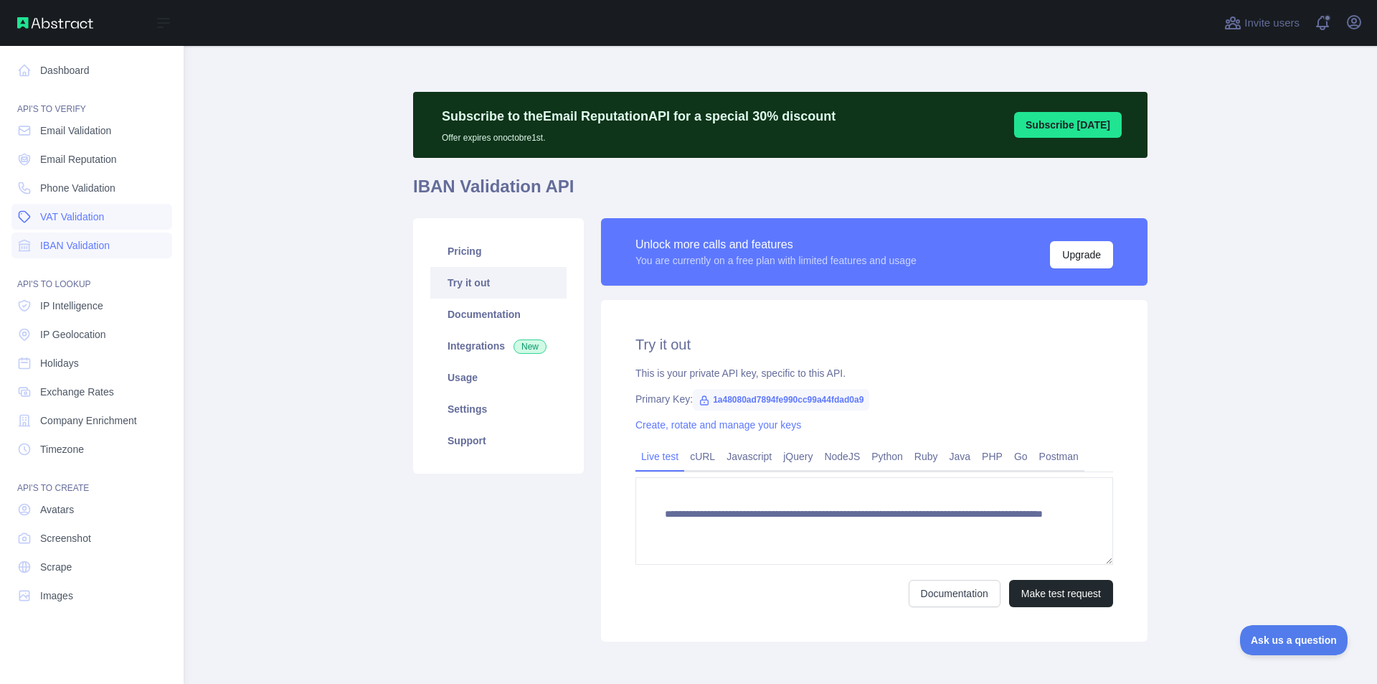
click at [55, 209] on span "VAT Validation" at bounding box center [72, 216] width 64 height 14
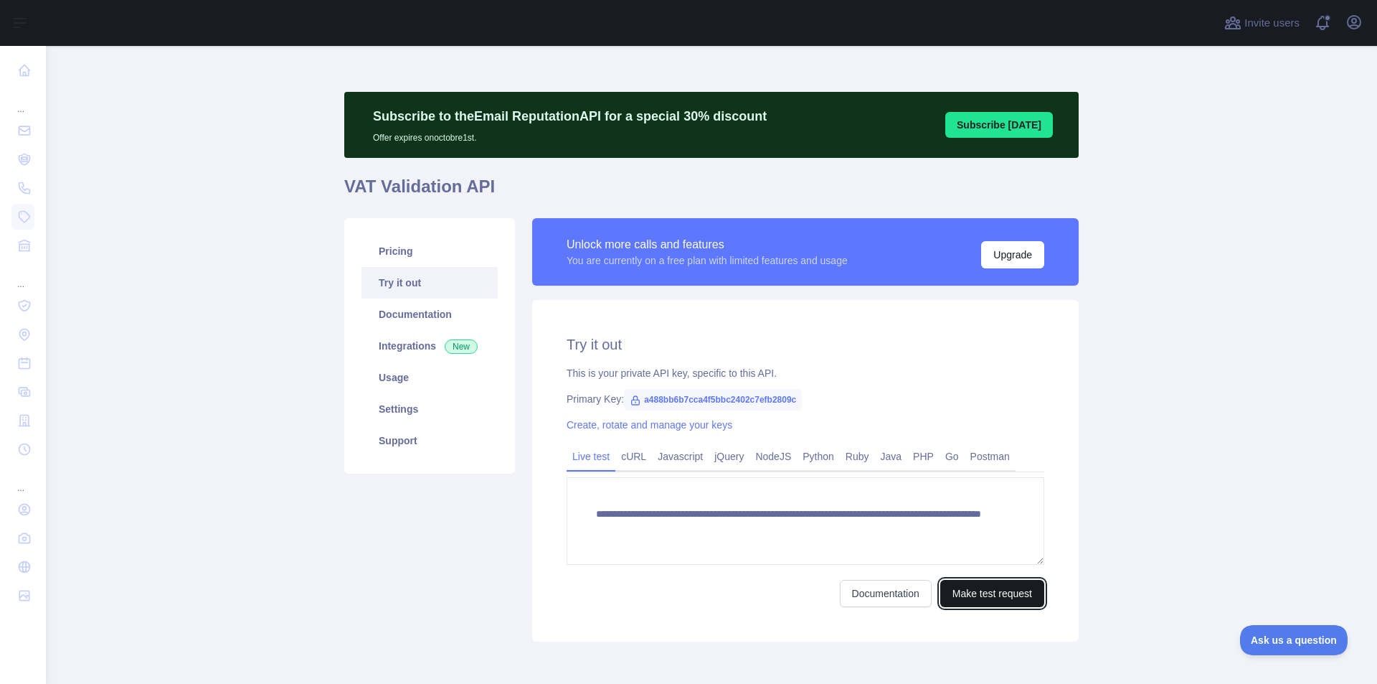
click at [956, 603] on button "Make test request" at bounding box center [993, 593] width 104 height 27
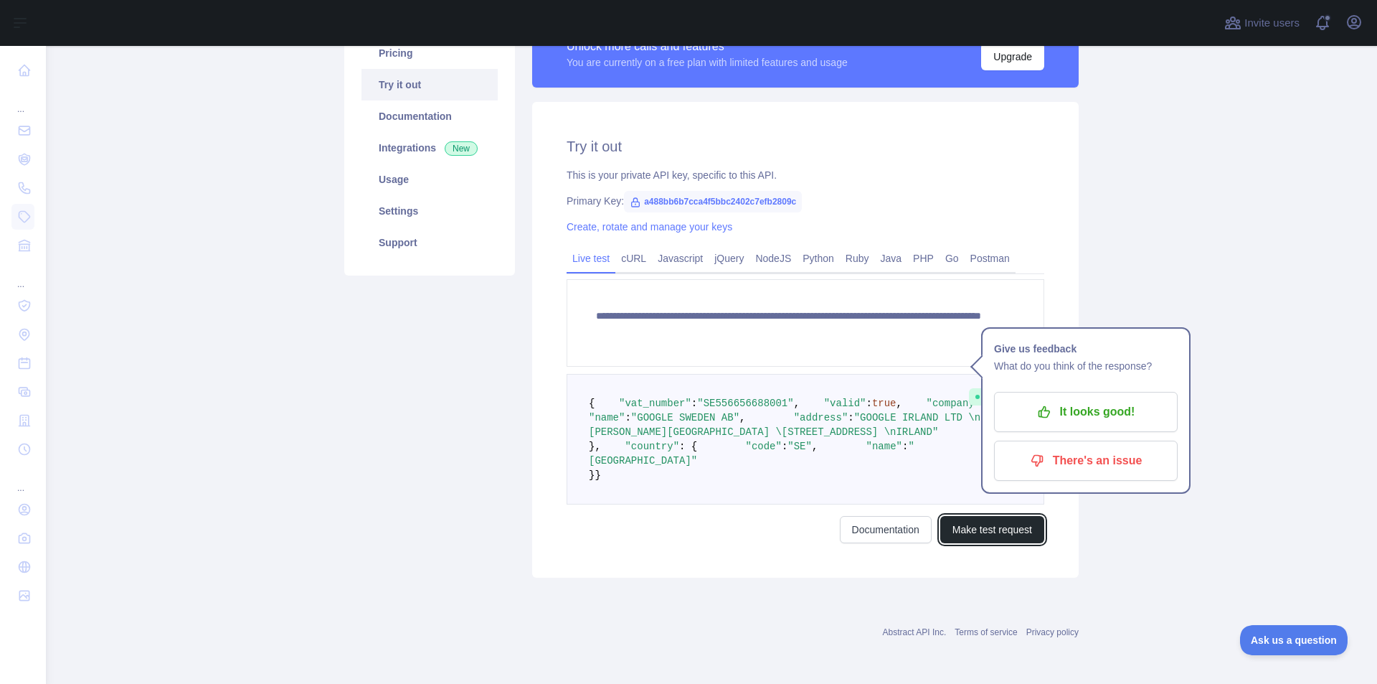
scroll to position [298, 0]
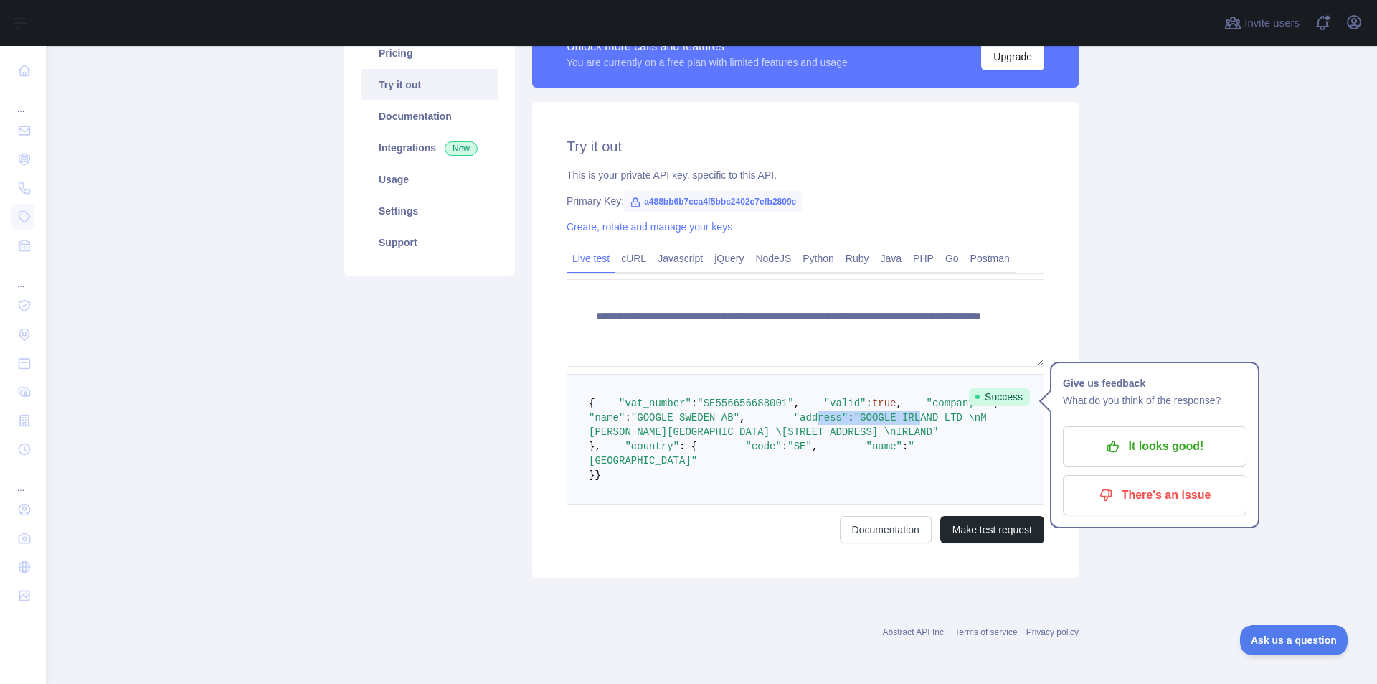
drag, startPoint x: 679, startPoint y: 377, endPoint x: 758, endPoint y: 377, distance: 79.6
click at [755, 412] on span ""address" : "GOOGLE IRLAND LTD \nM [PERSON_NAME][GEOGRAPHIC_DATA] [GEOGRAPHIC_D…" at bounding box center [791, 425] width 404 height 26
drag, startPoint x: 746, startPoint y: 413, endPoint x: 789, endPoint y: 427, distance: 45.4
click at [763, 416] on pre "{ "vat_number" : "SE556656688001" , "valid" : true , "company" : { "name" : "GO…" at bounding box center [806, 439] width 478 height 131
click at [806, 446] on pre "{ "vat_number" : "SE556656688001" , "valid" : true , "company" : { "name" : "GO…" at bounding box center [806, 439] width 478 height 131
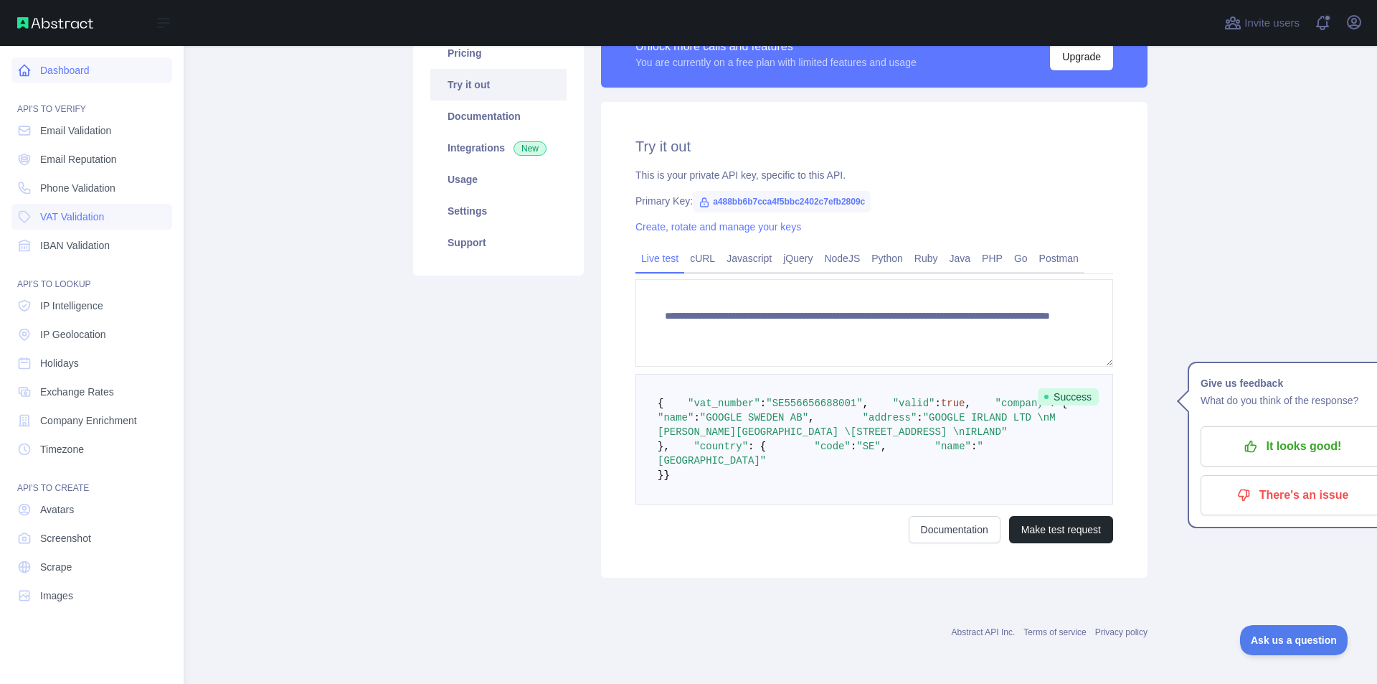
click at [80, 78] on link "Dashboard" at bounding box center [91, 70] width 161 height 26
